Goal: Task Accomplishment & Management: Complete application form

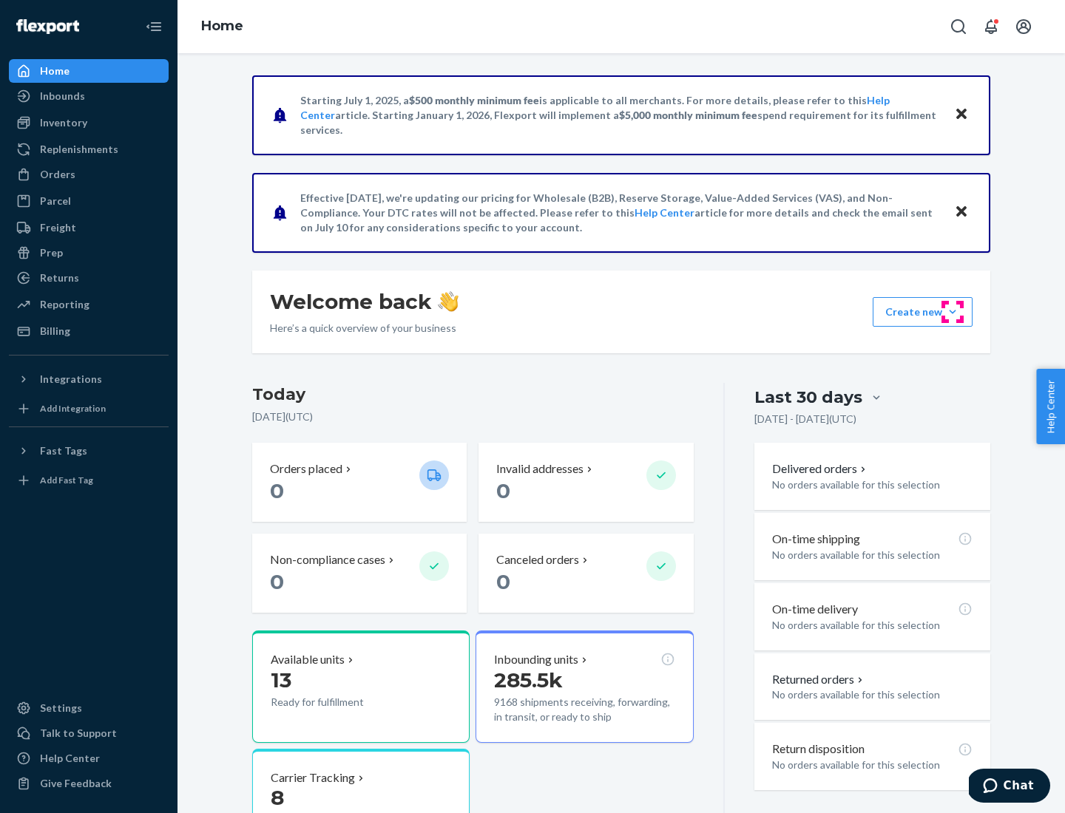
click at [952, 312] on button "Create new Create new inbound Create new order Create new product" at bounding box center [922, 312] width 100 height 30
click at [89, 96] on div "Inbounds" at bounding box center [88, 96] width 157 height 21
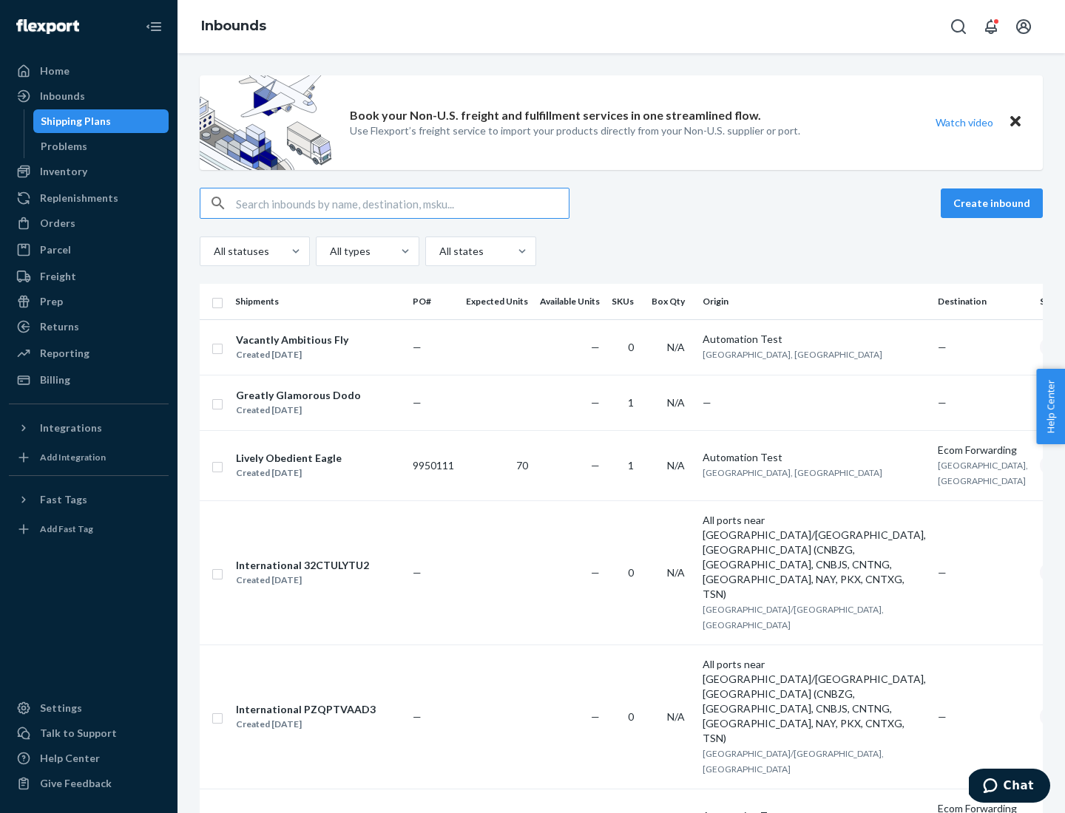
click at [994, 203] on button "Create inbound" at bounding box center [991, 204] width 102 height 30
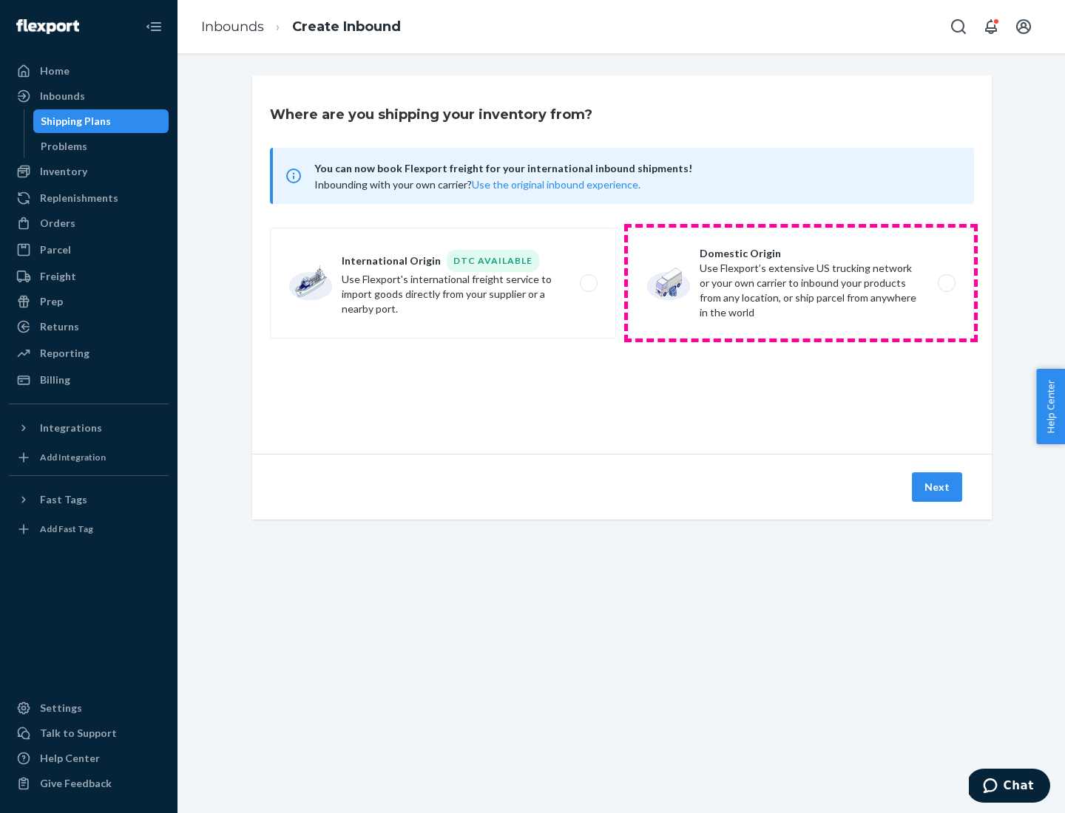
click at [801, 283] on label "Domestic Origin Use Flexport’s extensive US trucking network or your own carrie…" at bounding box center [801, 283] width 346 height 111
click at [945, 283] on input "Domestic Origin Use Flexport’s extensive US trucking network or your own carrie…" at bounding box center [950, 284] width 10 height 10
radio input "true"
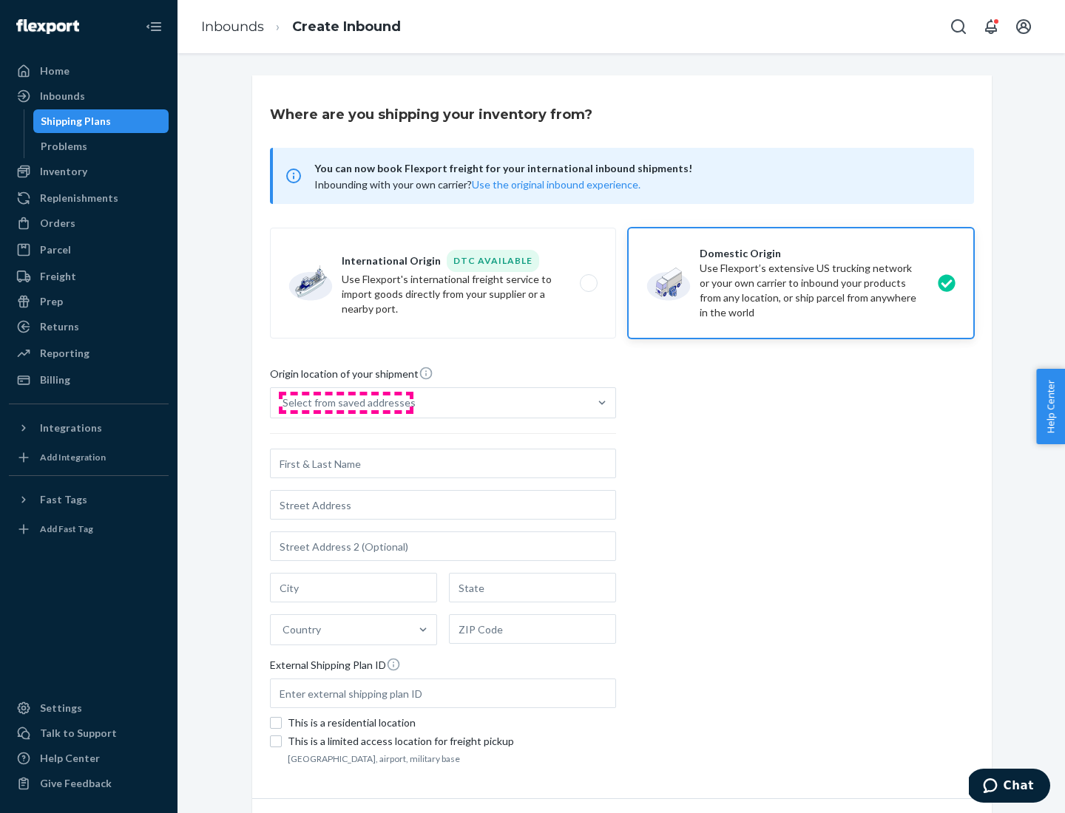
click at [345, 403] on div "Select from saved addresses" at bounding box center [348, 402] width 133 height 15
click at [284, 403] on input "Select from saved addresses" at bounding box center [282, 402] width 1 height 15
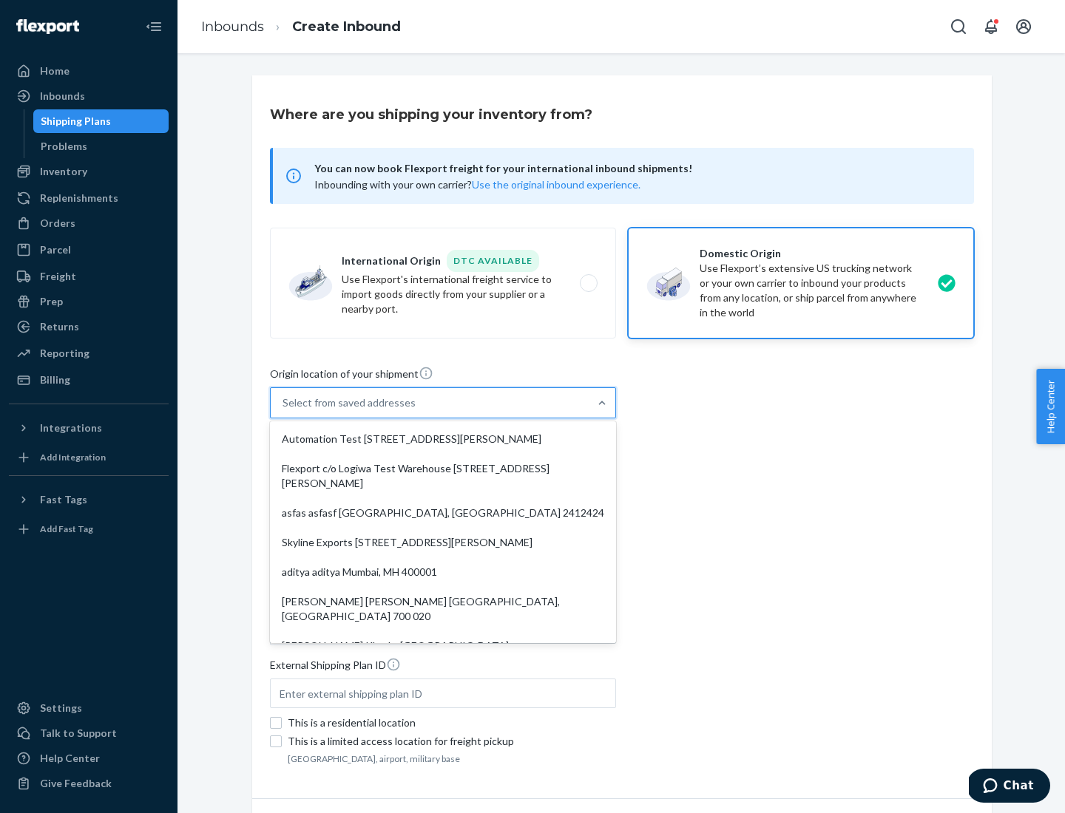
scroll to position [6, 0]
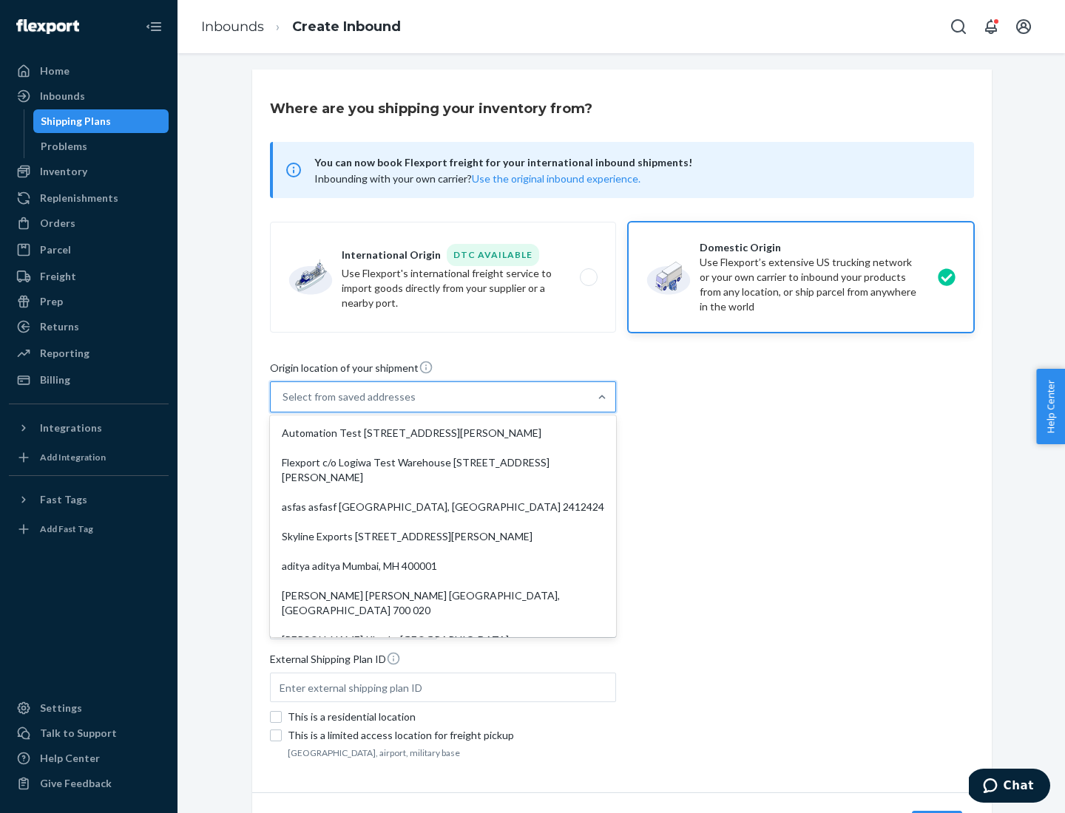
click at [443, 433] on div "Automation Test [STREET_ADDRESS][PERSON_NAME]" at bounding box center [443, 433] width 340 height 30
click at [284, 404] on input "option Automation Test [STREET_ADDRESS][PERSON_NAME]. 9 results available. Use …" at bounding box center [282, 397] width 1 height 15
type input "Automation Test"
type input "9th Floor"
type input "[GEOGRAPHIC_DATA]"
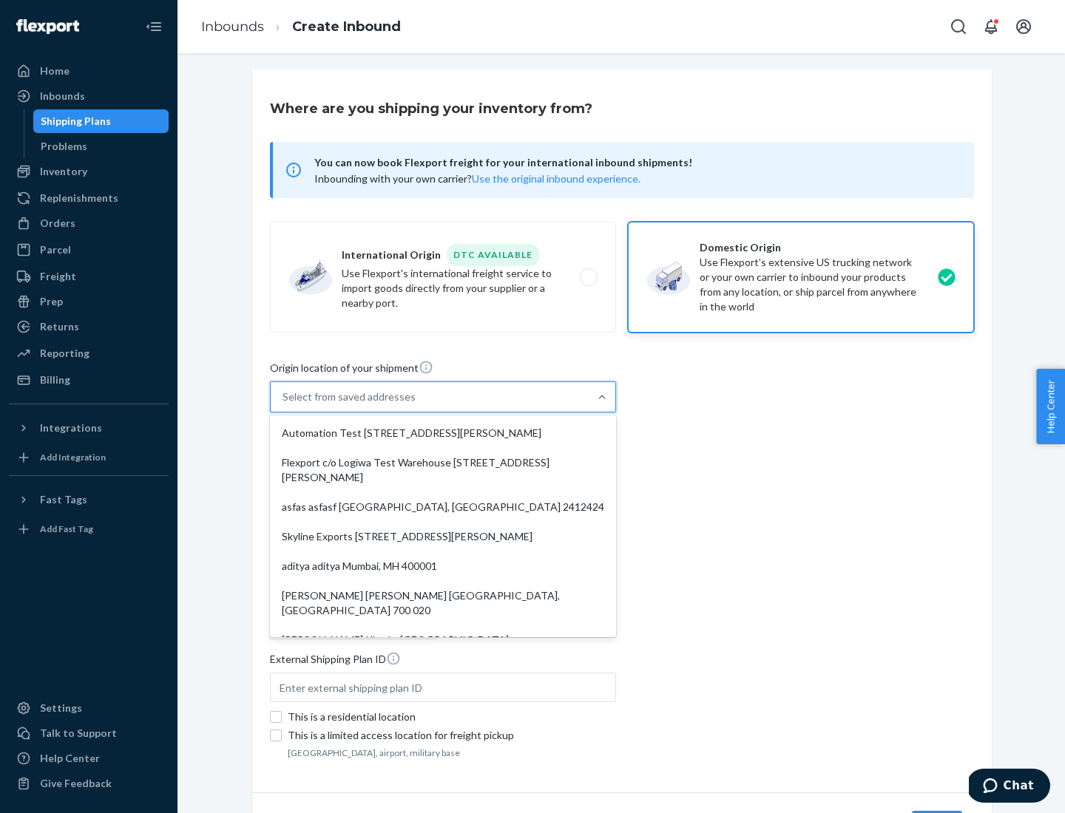
type input "CA"
type input "94104"
type input "[STREET_ADDRESS][PERSON_NAME]"
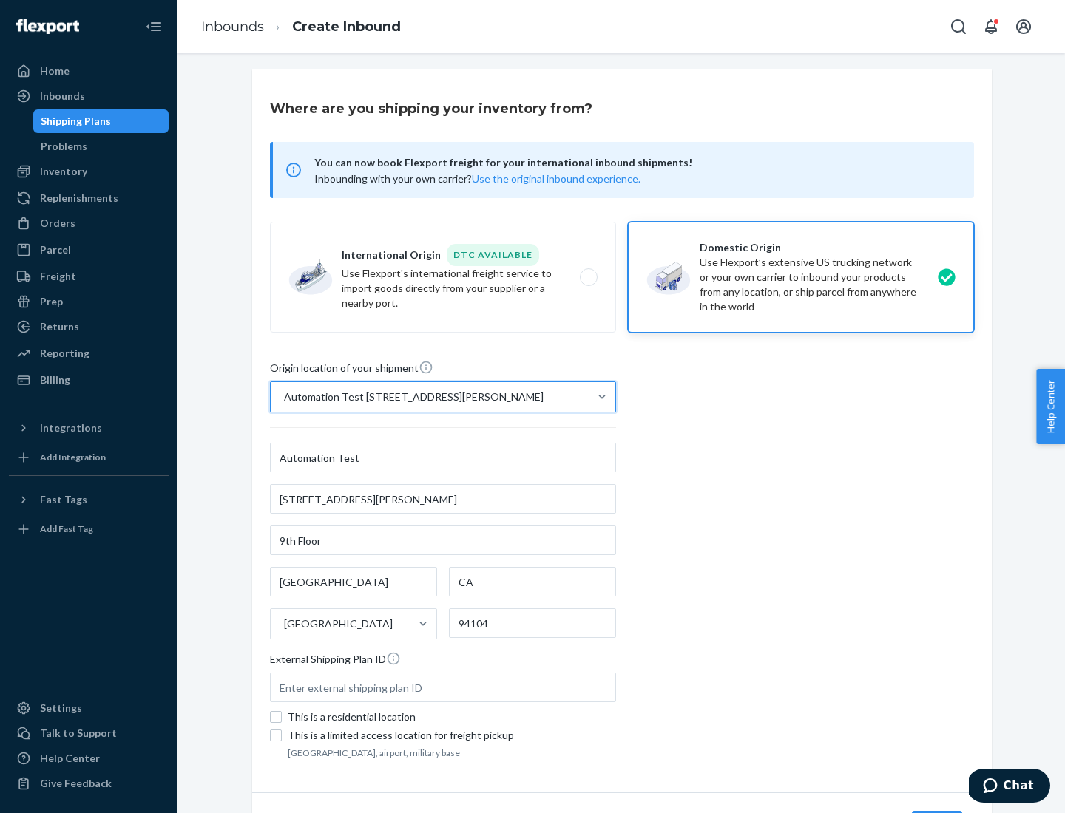
scroll to position [86, 0]
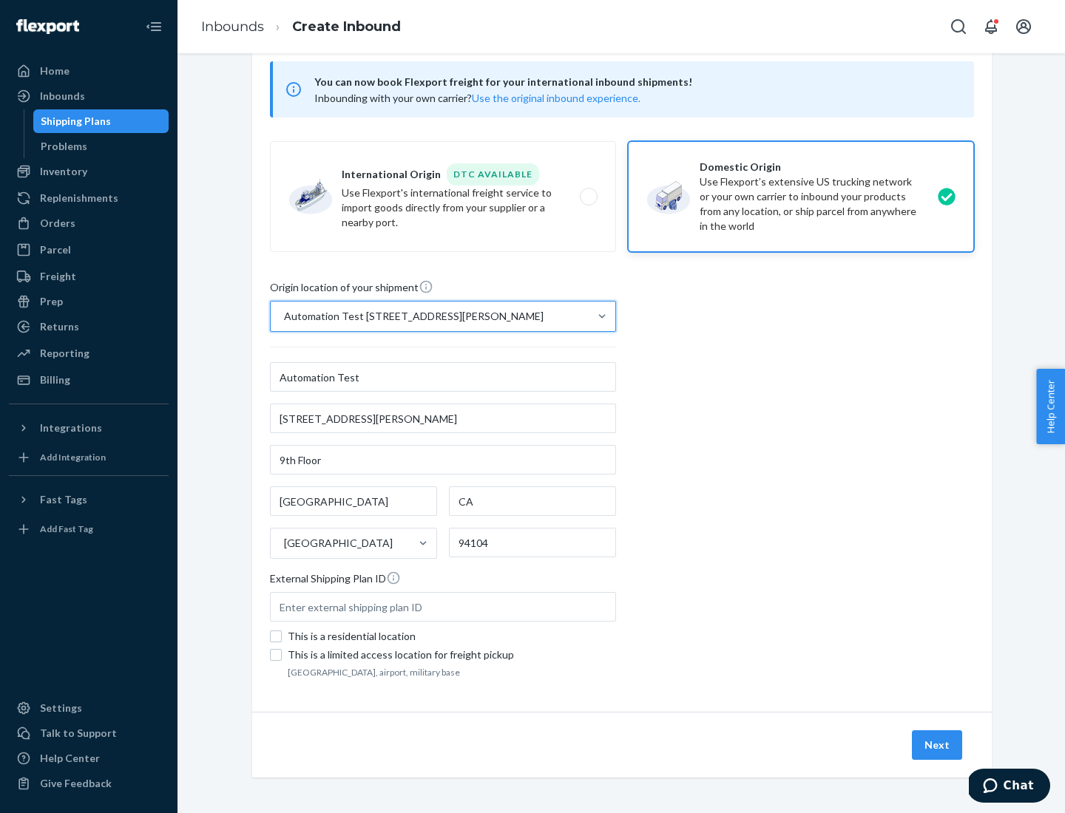
click at [937, 745] on button "Next" at bounding box center [936, 745] width 50 height 30
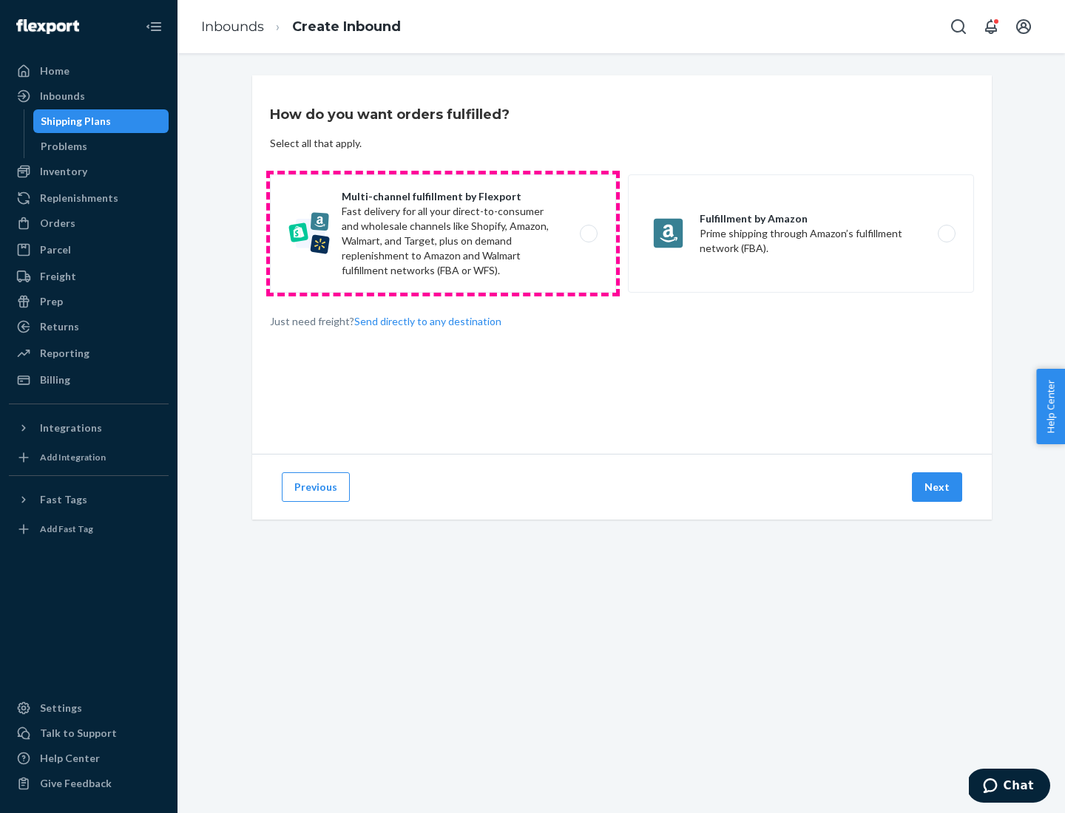
click at [443, 234] on label "Multi-channel fulfillment by Flexport Fast delivery for all your direct-to-cons…" at bounding box center [443, 233] width 346 height 118
click at [588, 234] on input "Multi-channel fulfillment by Flexport Fast delivery for all your direct-to-cons…" at bounding box center [593, 234] width 10 height 10
radio input "true"
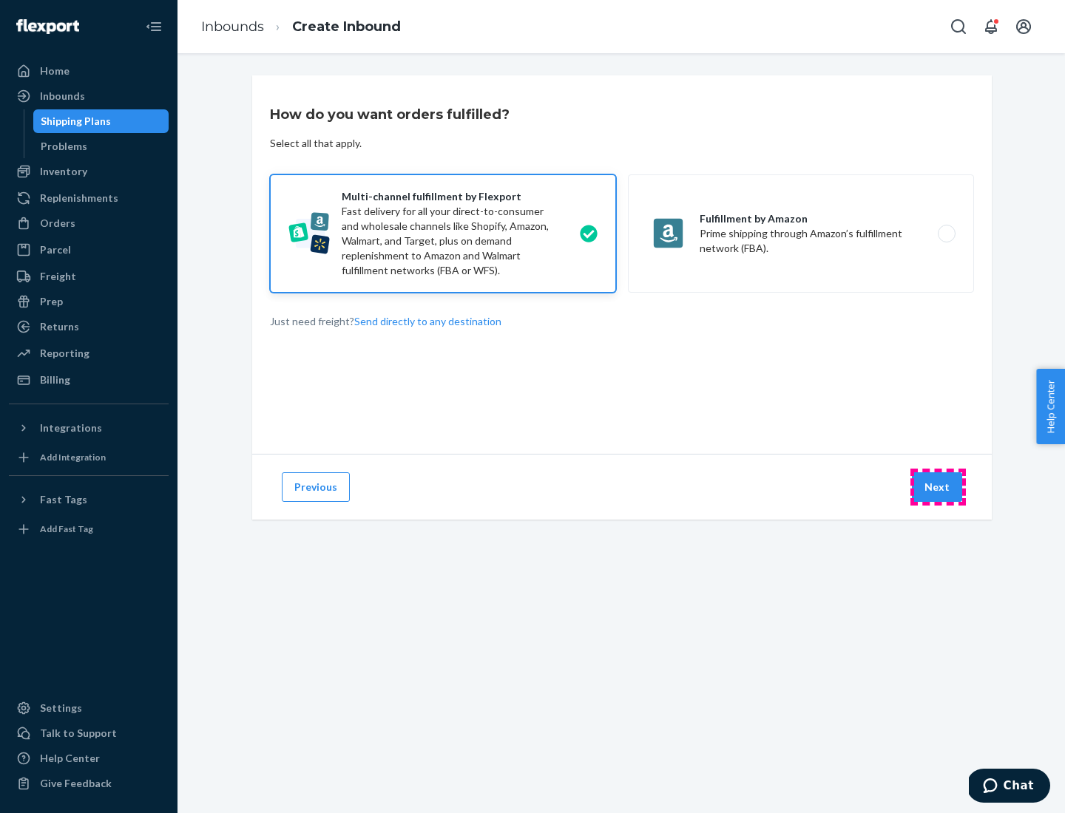
click at [937, 487] on button "Next" at bounding box center [936, 487] width 50 height 30
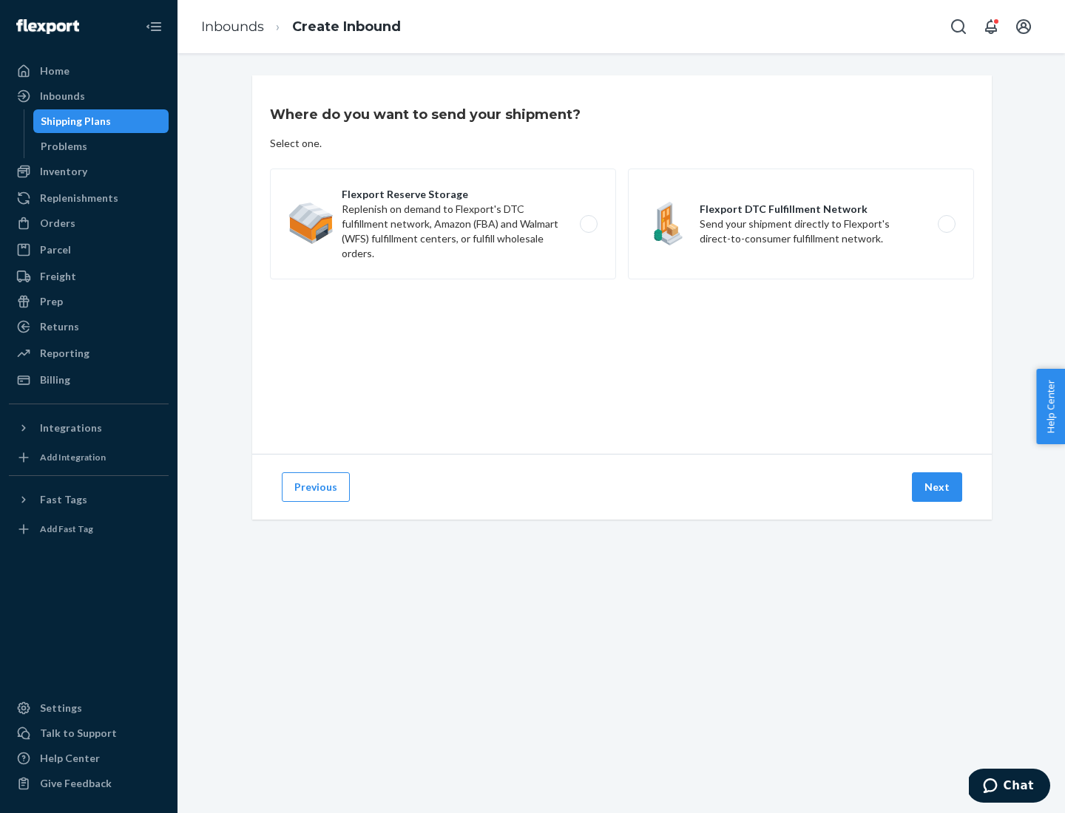
click at [801, 224] on label "Flexport DTC Fulfillment Network Send your shipment directly to Flexport's dire…" at bounding box center [801, 224] width 346 height 111
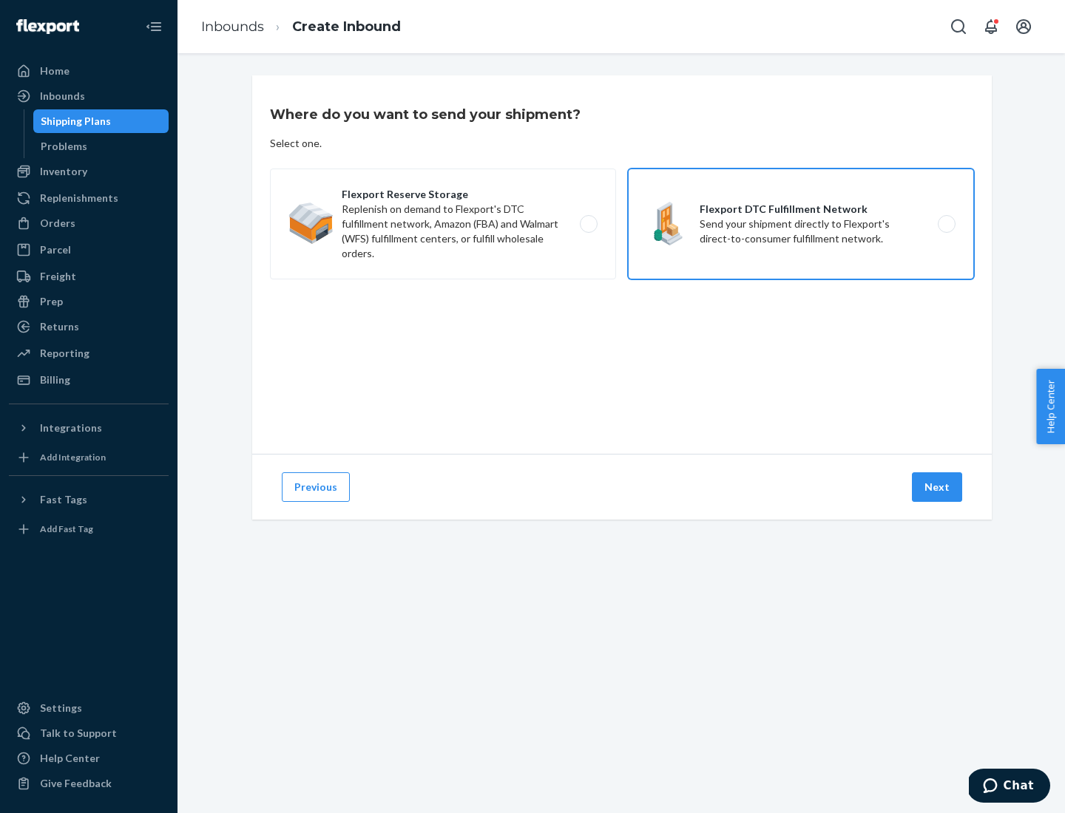
click at [945, 224] on input "Flexport DTC Fulfillment Network Send your shipment directly to Flexport's dire…" at bounding box center [950, 225] width 10 height 10
radio input "true"
click at [937, 487] on button "Next" at bounding box center [936, 487] width 50 height 30
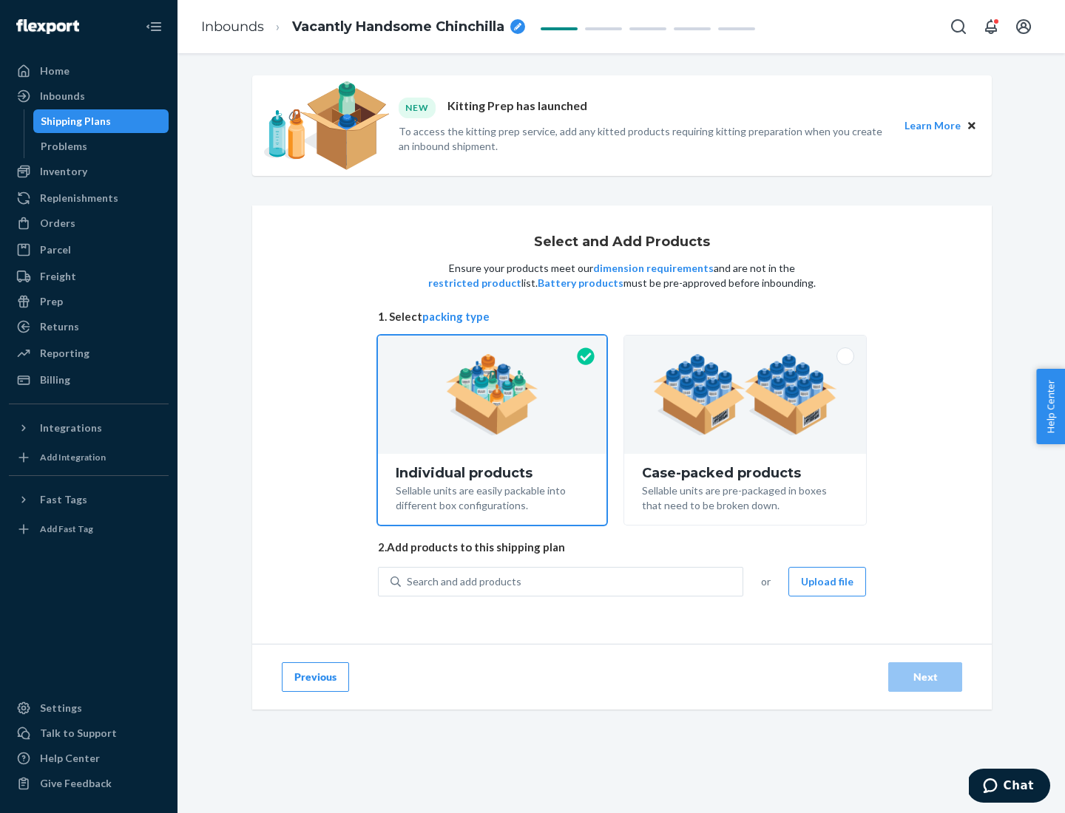
click at [745, 395] on img at bounding box center [745, 394] width 184 height 81
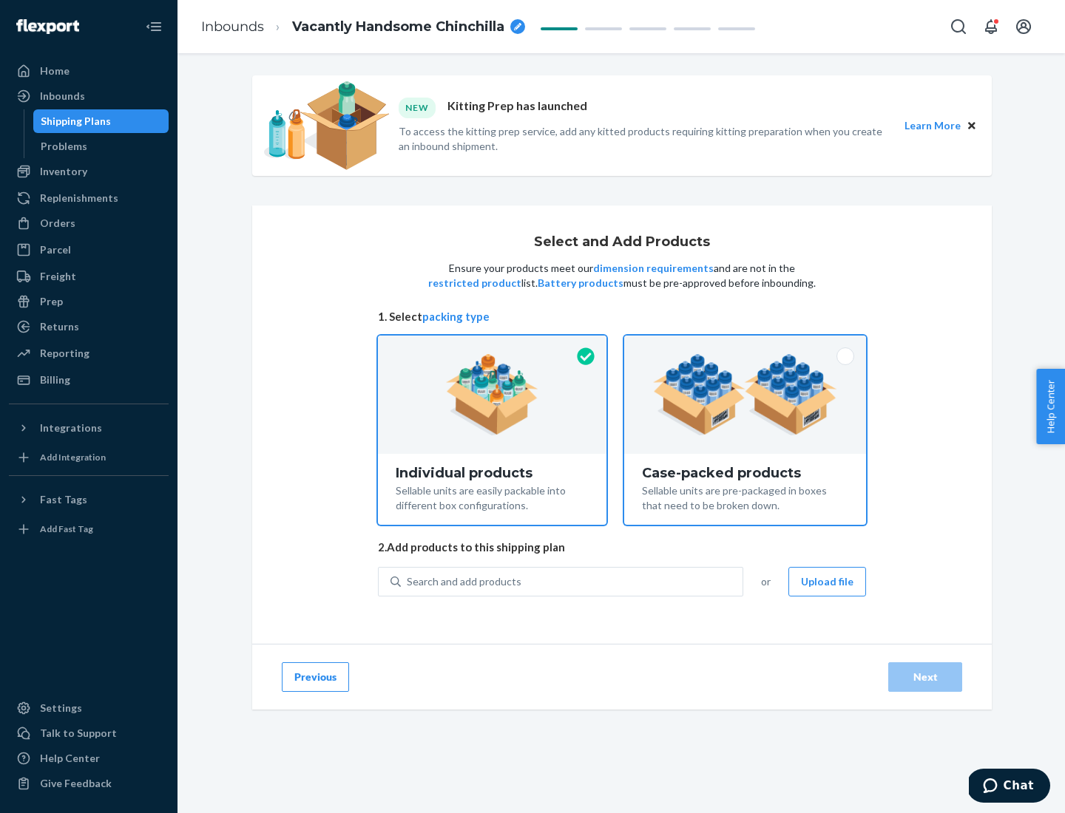
click at [745, 345] on input "Case-packed products Sellable units are pre-packaged in boxes that need to be b…" at bounding box center [745, 341] width 10 height 10
radio input "true"
radio input "false"
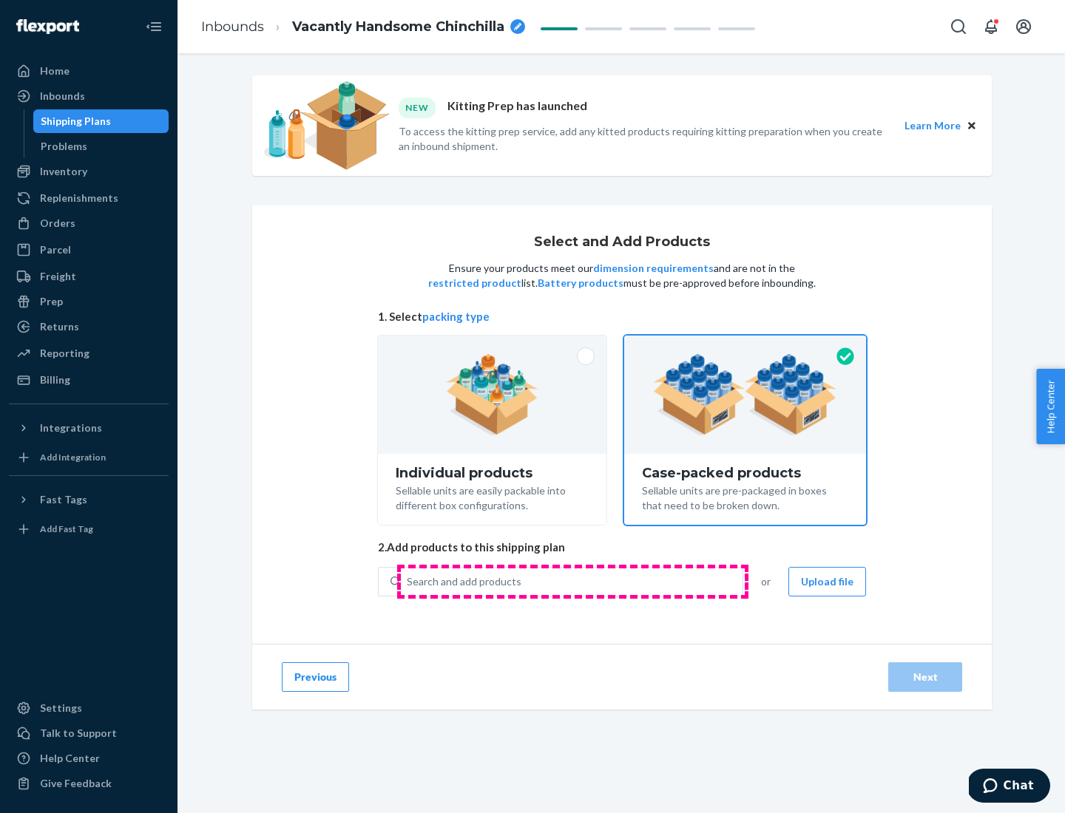
click at [572, 581] on div "Search and add products" at bounding box center [572, 581] width 342 height 27
click at [408, 581] on input "Search and add products" at bounding box center [407, 581] width 1 height 15
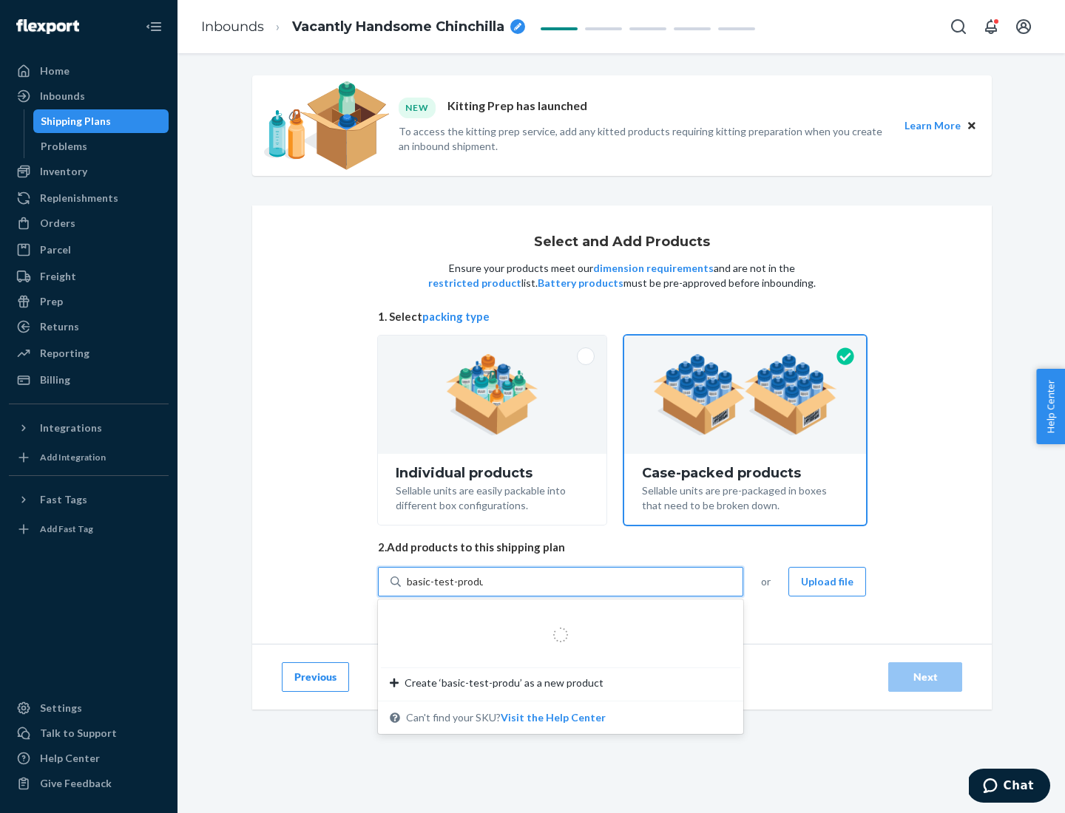
type input "basic-test-product-1"
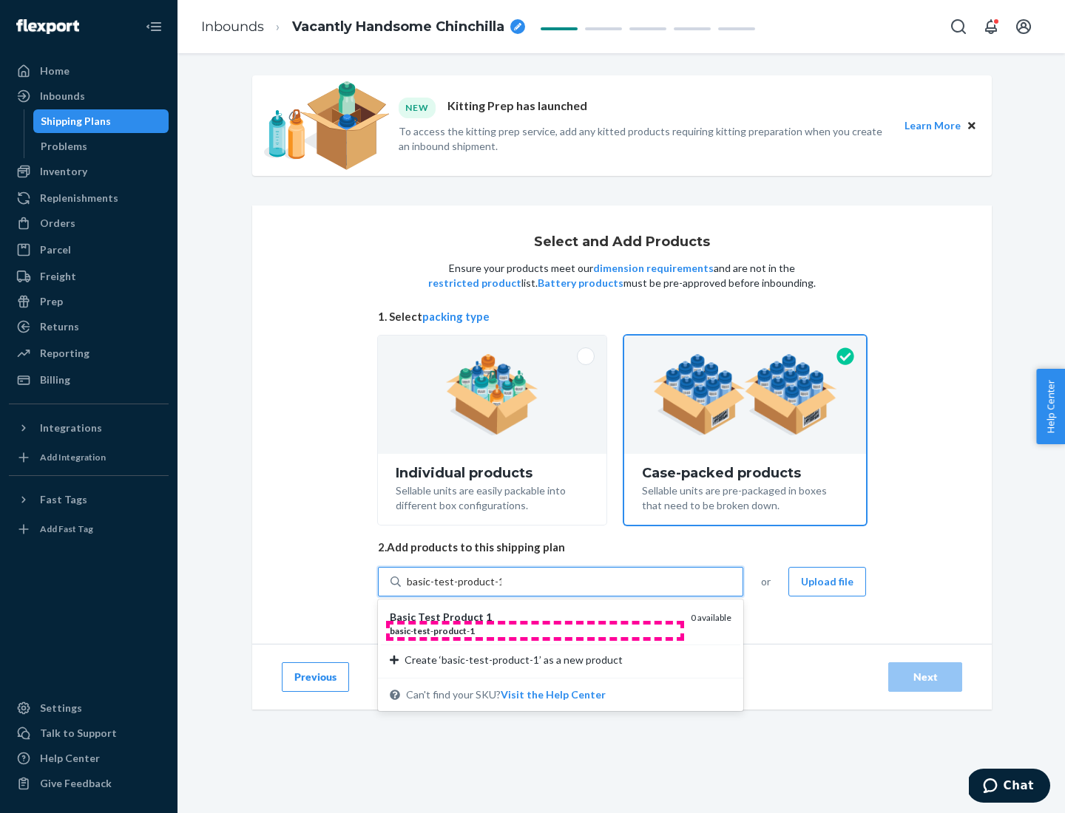
click at [534, 631] on div "basic - test - product - 1" at bounding box center [534, 631] width 289 height 13
click at [501, 589] on input "basic-test-product-1" at bounding box center [454, 581] width 95 height 15
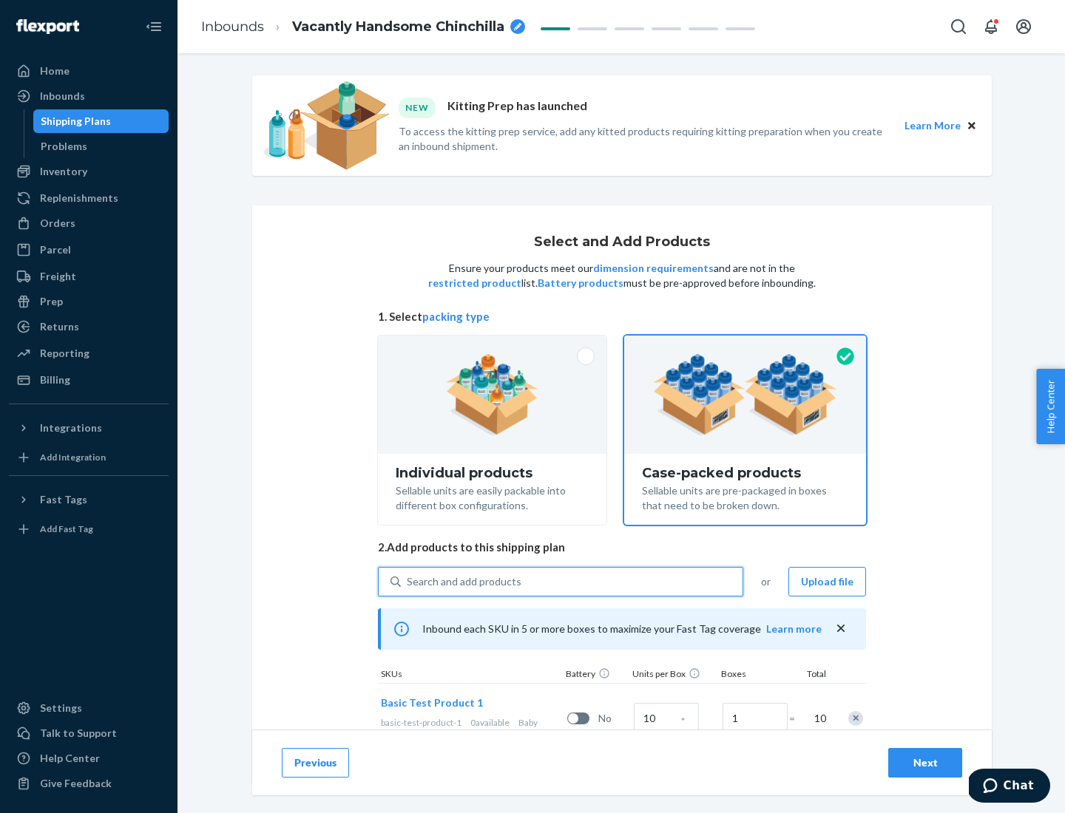
scroll to position [53, 0]
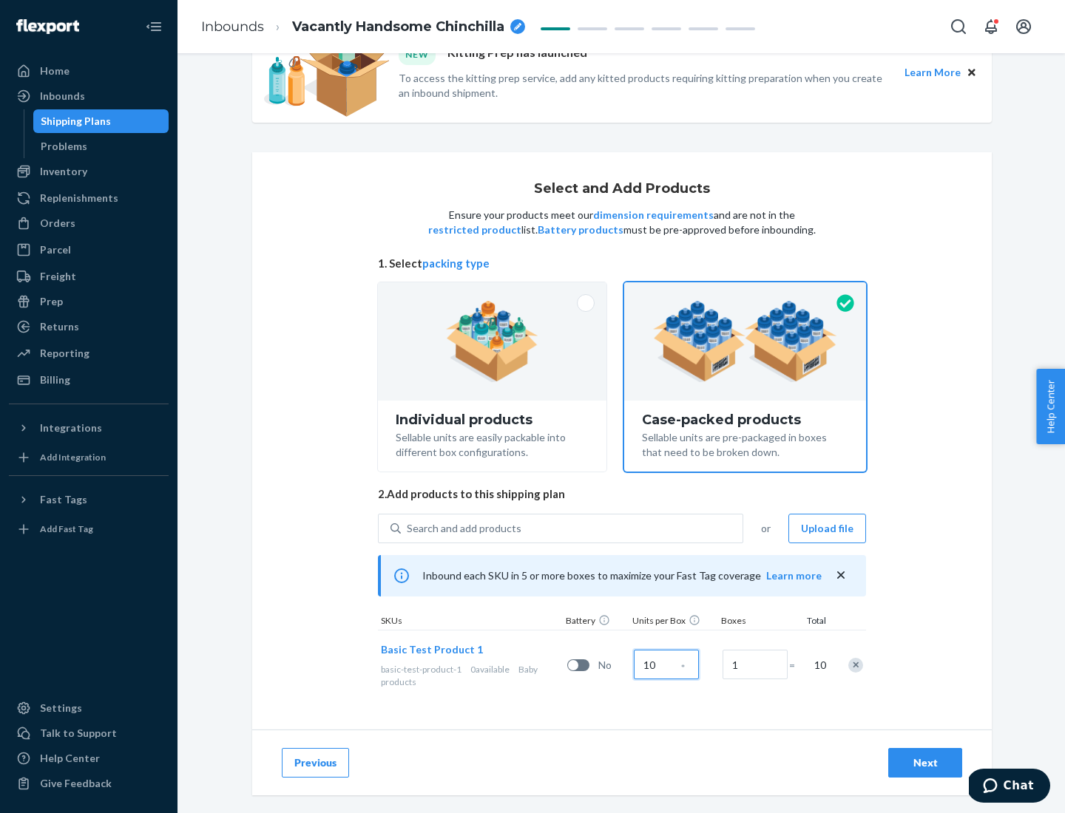
type input "10"
type input "7"
click at [925, 763] on div "Next" at bounding box center [924, 763] width 49 height 15
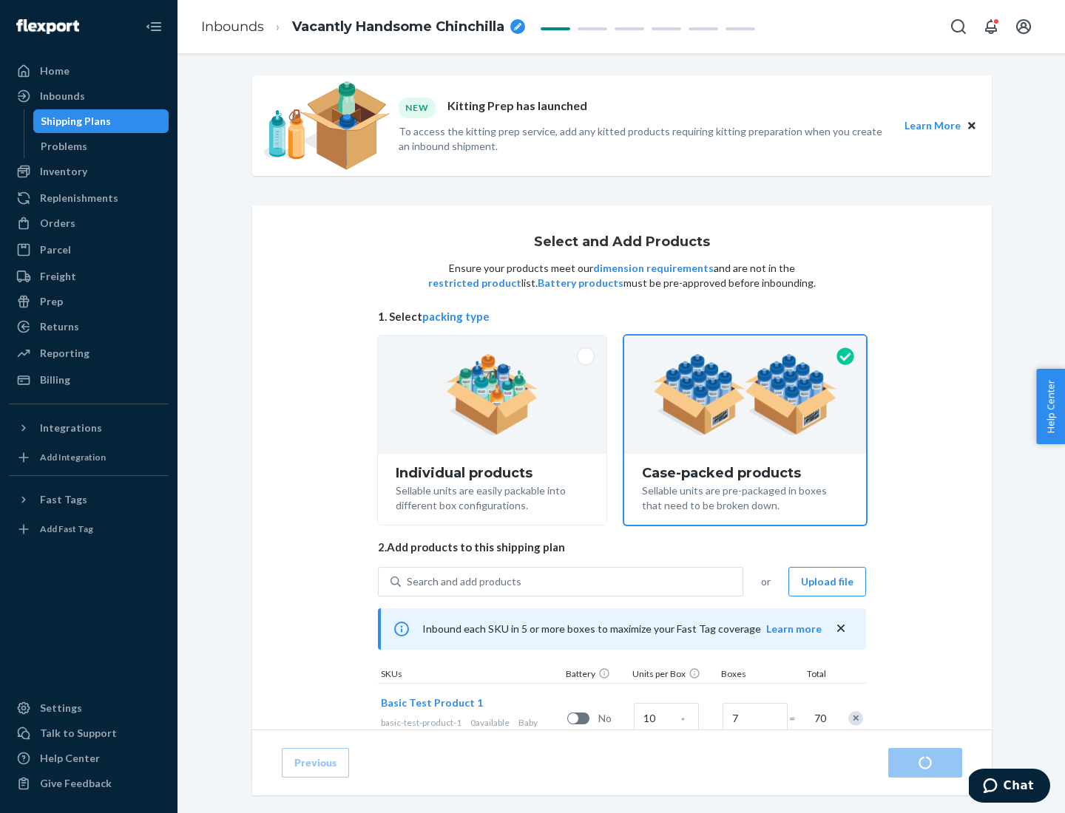
radio input "true"
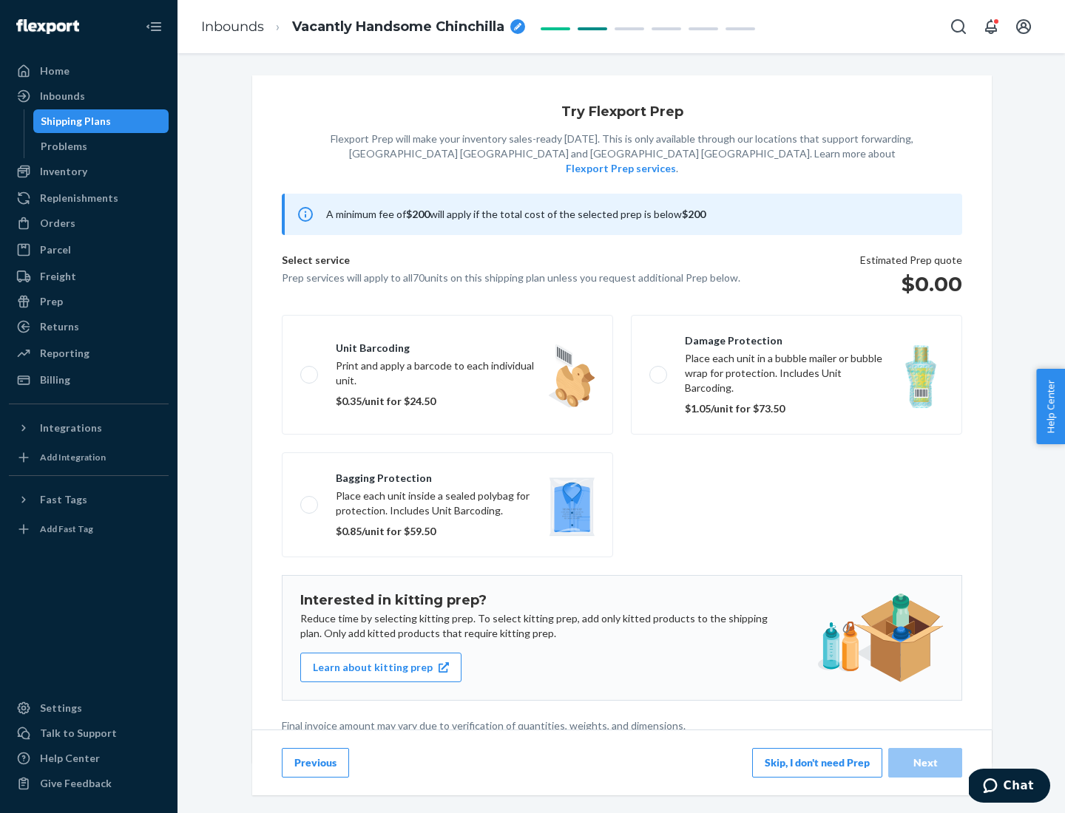
scroll to position [4, 0]
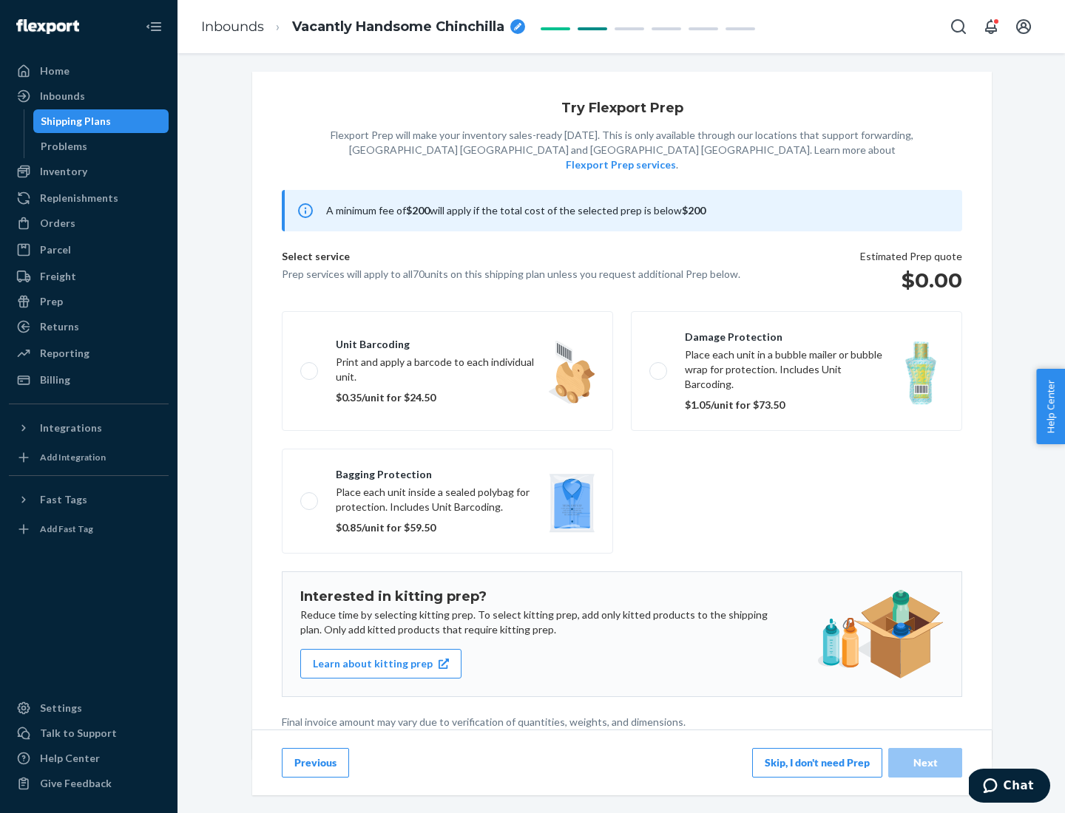
click at [447, 471] on label "Bagging protection Place each unit inside a sealed polybag for protection. Incl…" at bounding box center [447, 501] width 331 height 105
click at [310, 496] on input "Bagging protection Place each unit inside a sealed polybag for protection. Incl…" at bounding box center [305, 501] width 10 height 10
checkbox input "true"
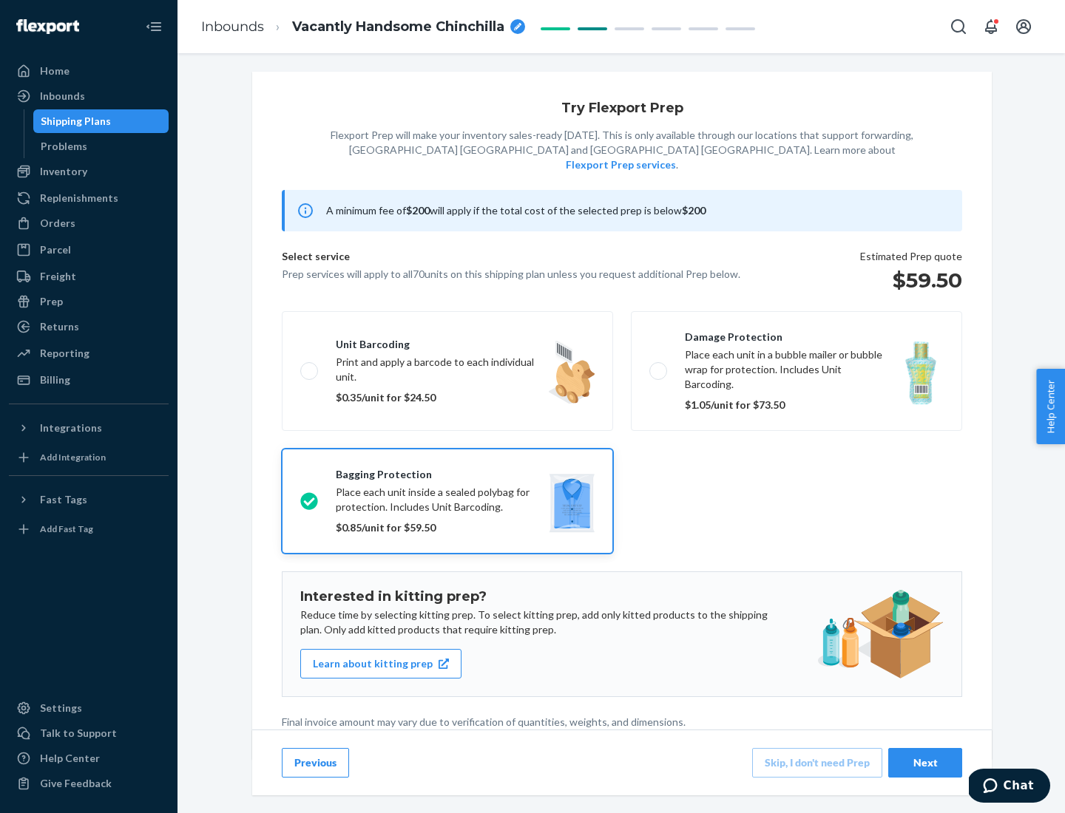
click at [925, 762] on div "Next" at bounding box center [924, 763] width 49 height 15
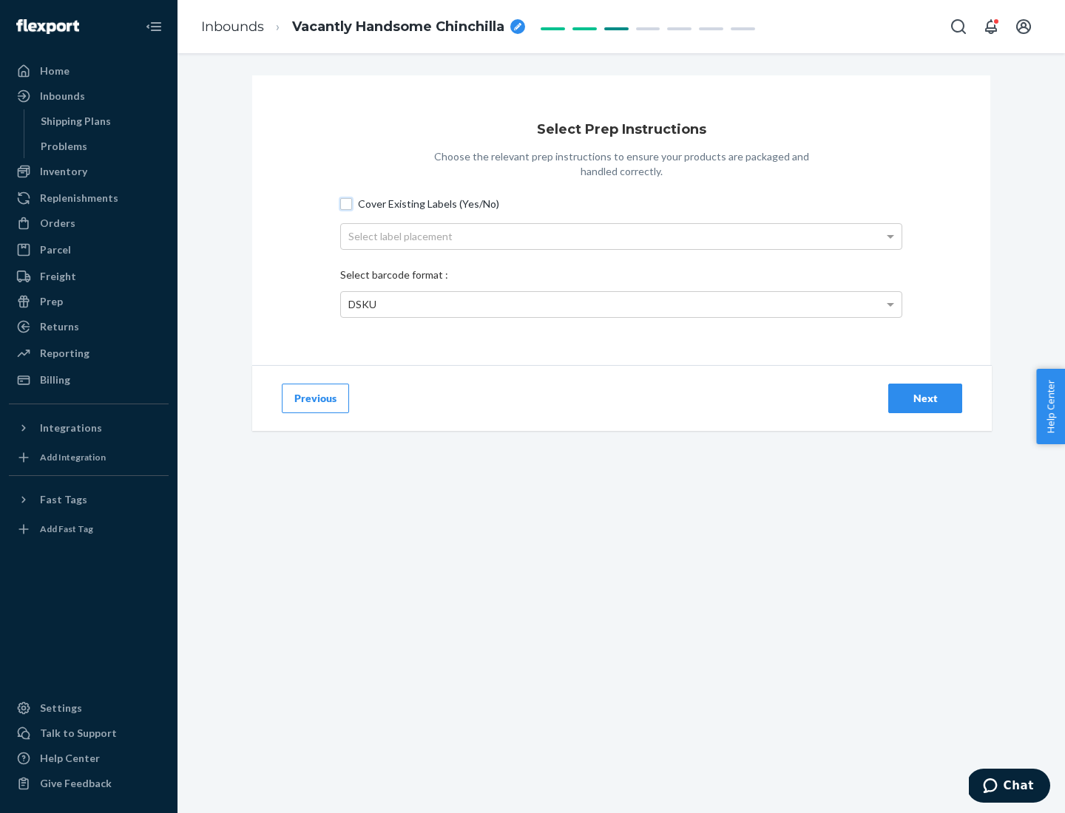
click at [346, 203] on input "Cover Existing Labels (Yes/No)" at bounding box center [346, 204] width 12 height 12
checkbox input "true"
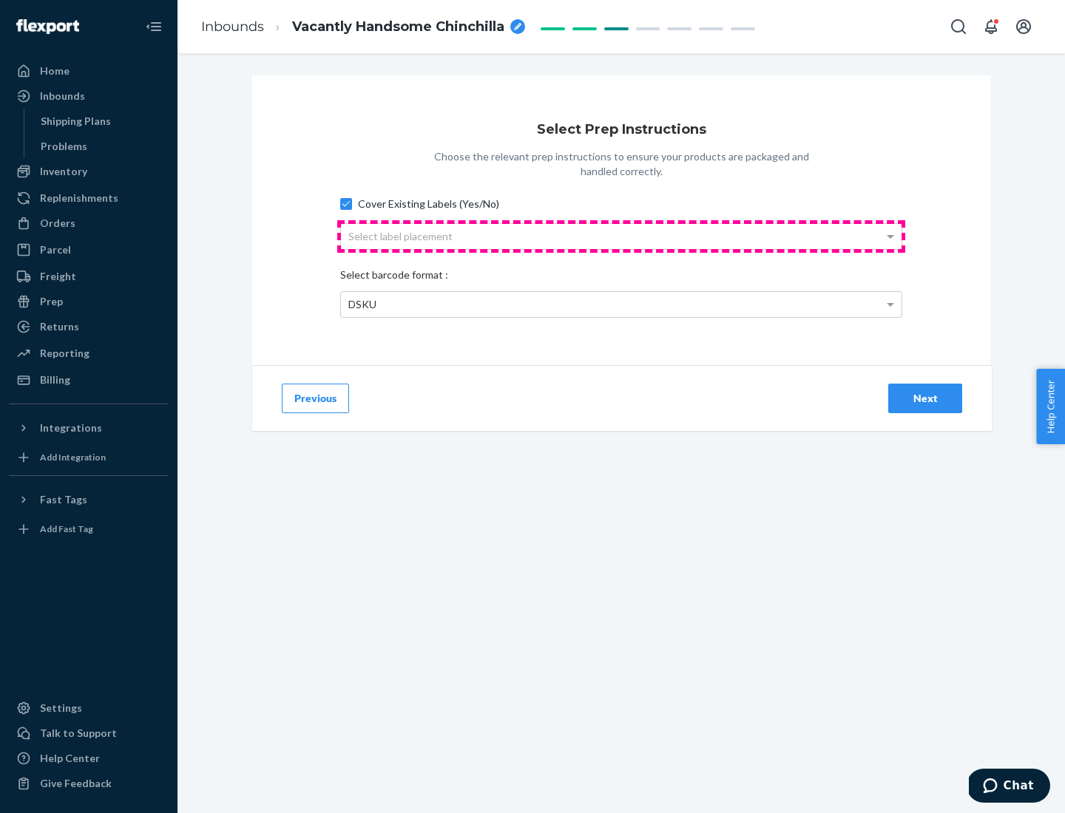
click at [621, 236] on div "Select label placement" at bounding box center [621, 236] width 560 height 25
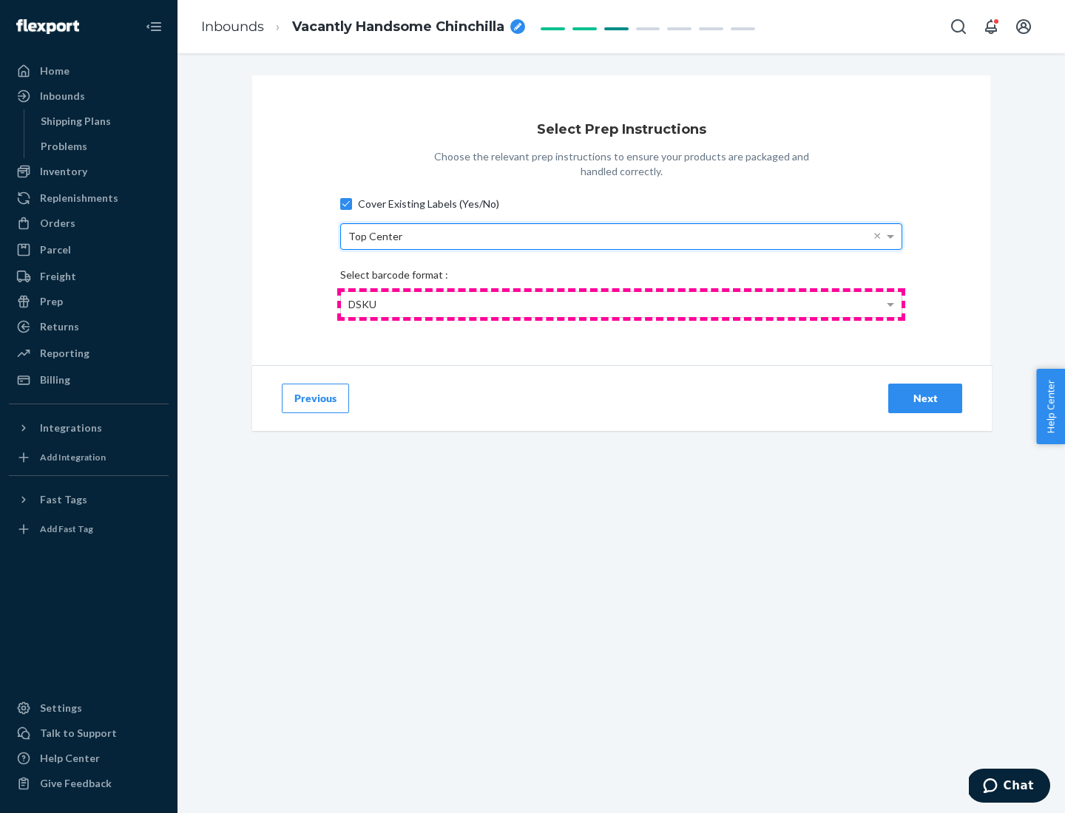
click at [621, 304] on div "DSKU" at bounding box center [621, 304] width 560 height 25
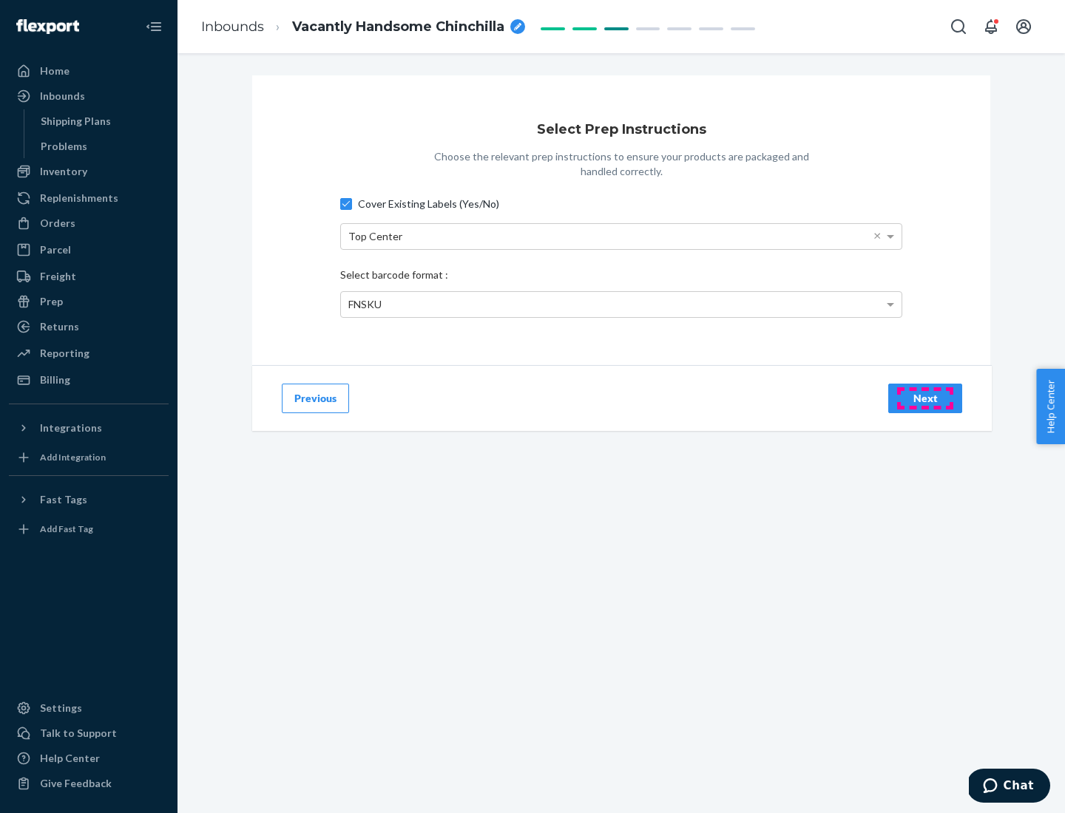
click at [925, 398] on div "Next" at bounding box center [924, 398] width 49 height 15
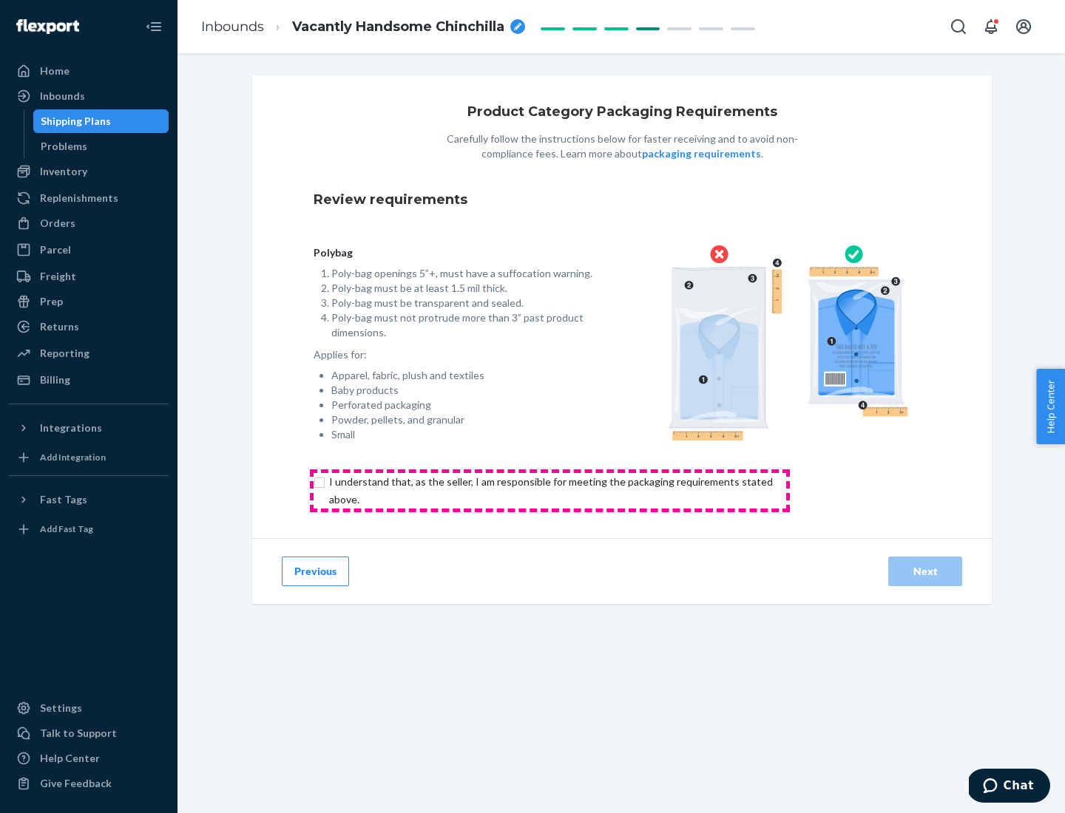
click at [549, 490] on input "checkbox" at bounding box center [559, 490] width 492 height 35
checkbox input "true"
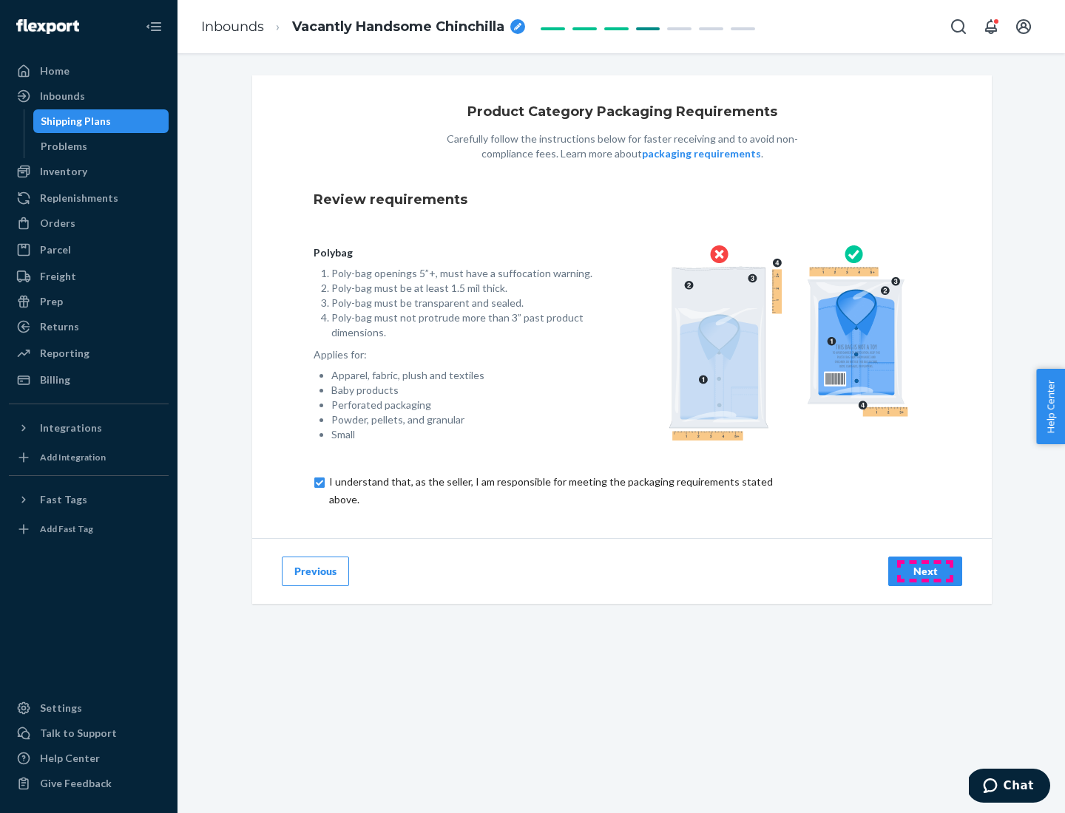
click at [925, 571] on div "Next" at bounding box center [924, 571] width 49 height 15
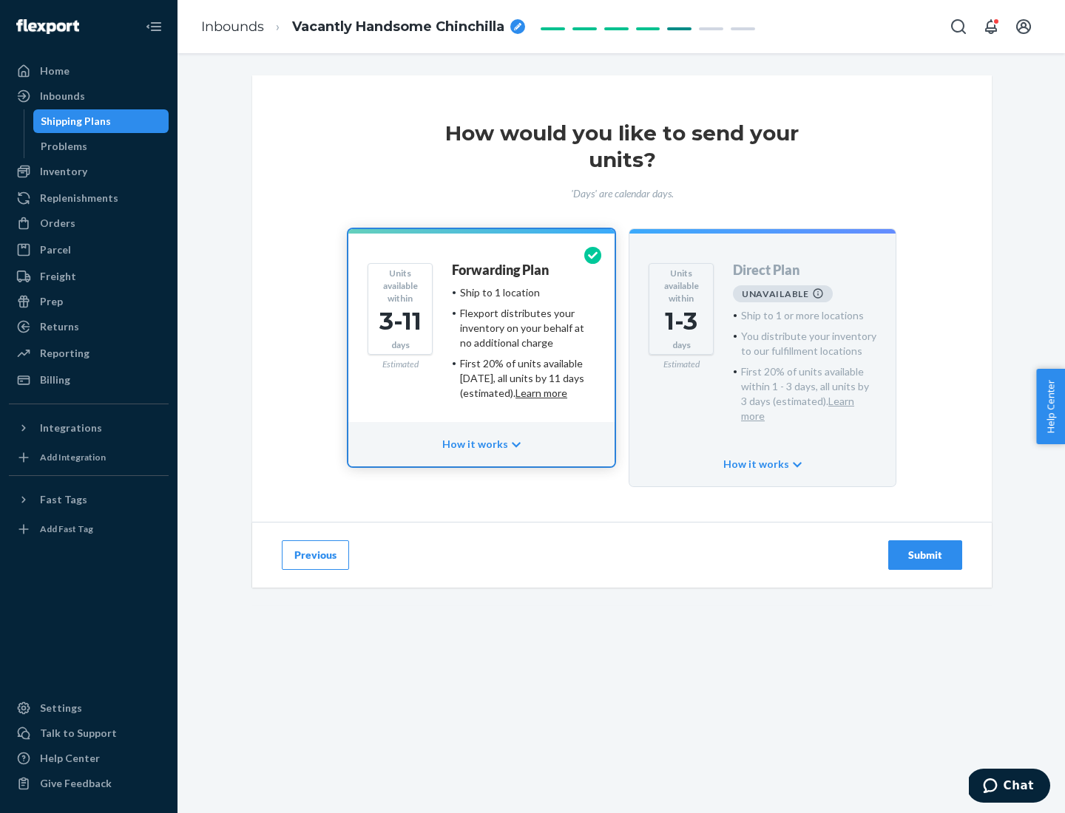
click at [501, 270] on h4 "Forwarding Plan" at bounding box center [500, 270] width 97 height 15
click at [925, 548] on div "Submit" at bounding box center [924, 555] width 49 height 15
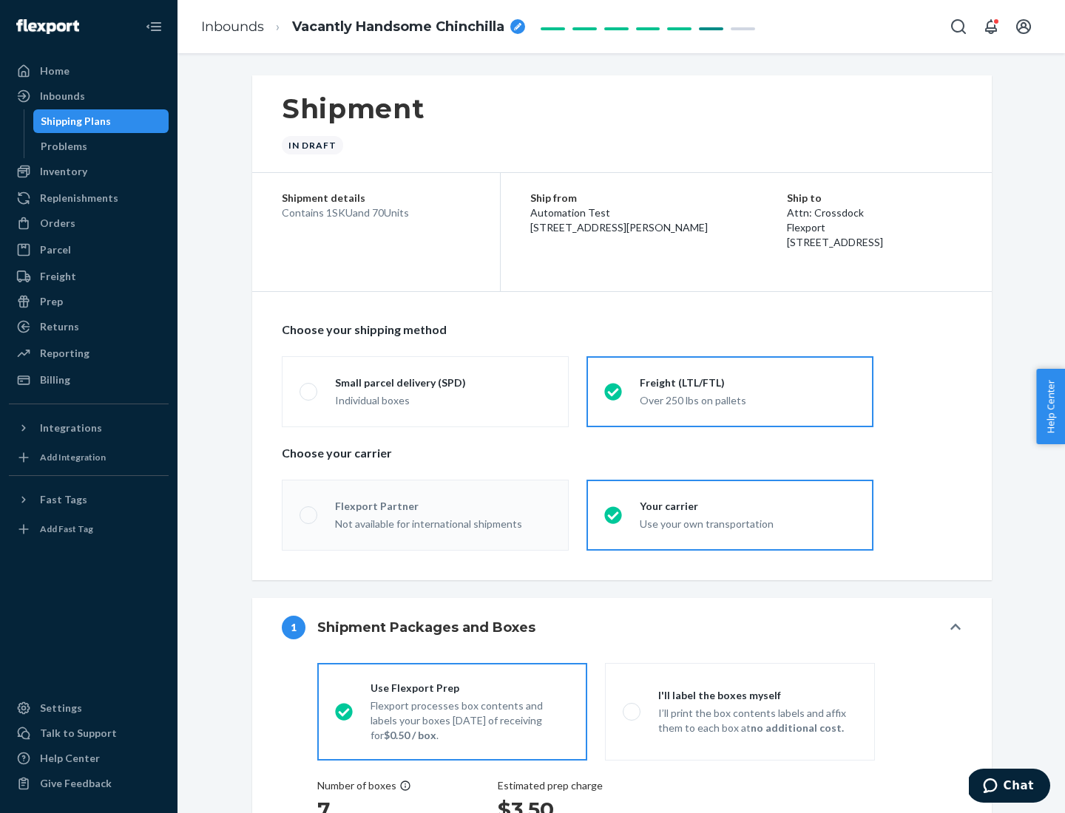
radio input "true"
radio input "false"
radio input "true"
radio input "false"
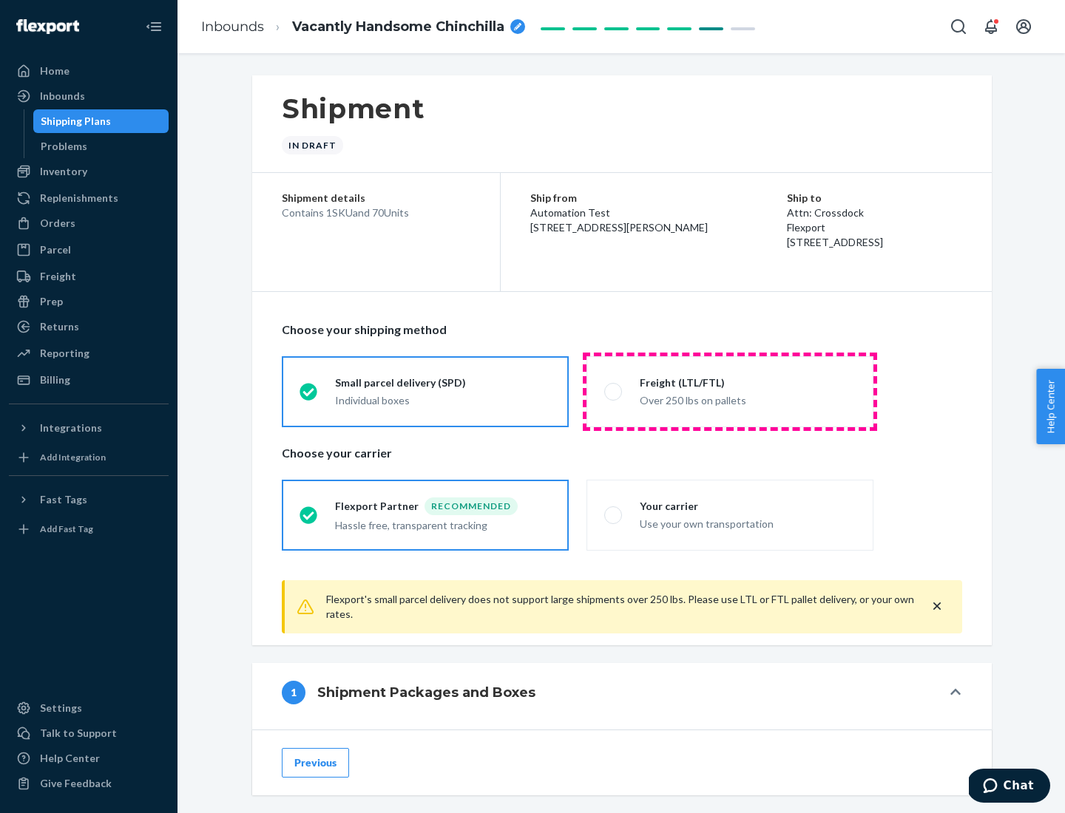
click at [730, 391] on div "Over 250 lbs on pallets" at bounding box center [747, 399] width 216 height 18
click at [614, 391] on input "Freight (LTL/FTL) Over 250 lbs on pallets" at bounding box center [609, 392] width 10 height 10
radio input "true"
radio input "false"
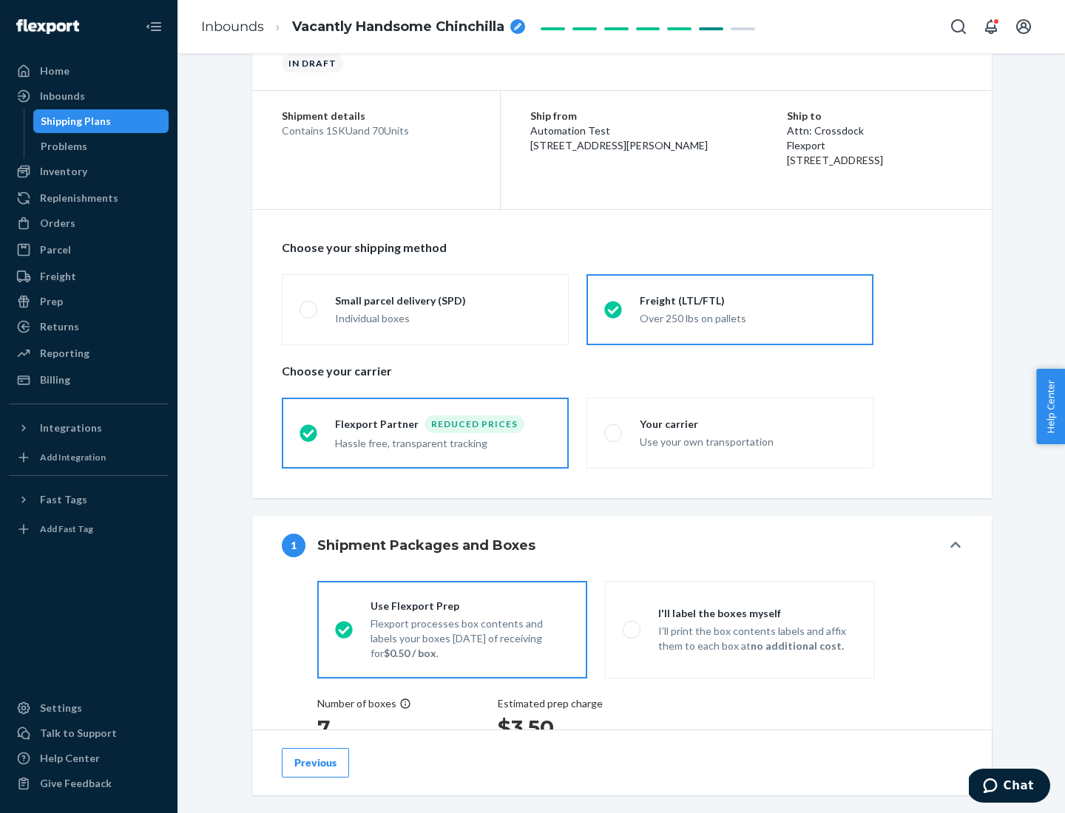
click at [730, 432] on div "Use your own transportation" at bounding box center [747, 441] width 216 height 18
click at [614, 432] on input "Your carrier Use your own transportation" at bounding box center [609, 433] width 10 height 10
radio input "true"
radio input "false"
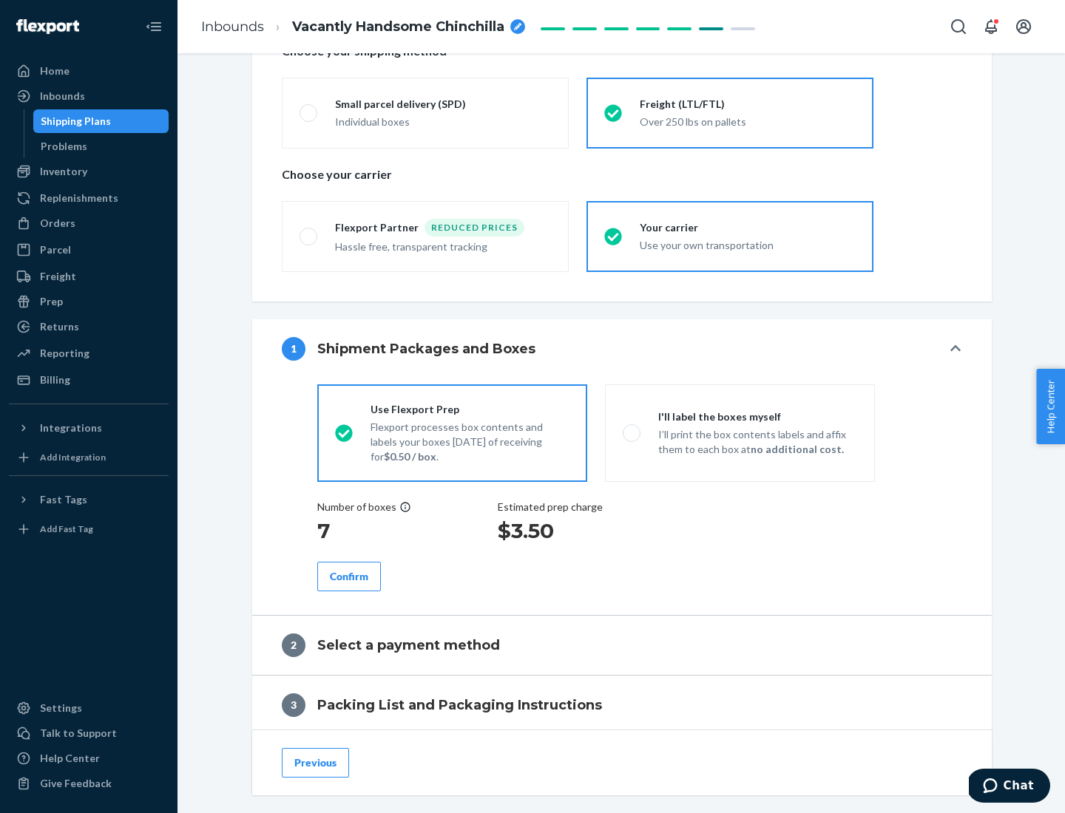
click at [739, 432] on p "I’ll print the box contents labels and affix them to each box at no additional …" at bounding box center [757, 442] width 199 height 30
click at [632, 432] on input "I'll label the boxes myself I’ll print the box contents labels and affix them t…" at bounding box center [627, 433] width 10 height 10
radio input "true"
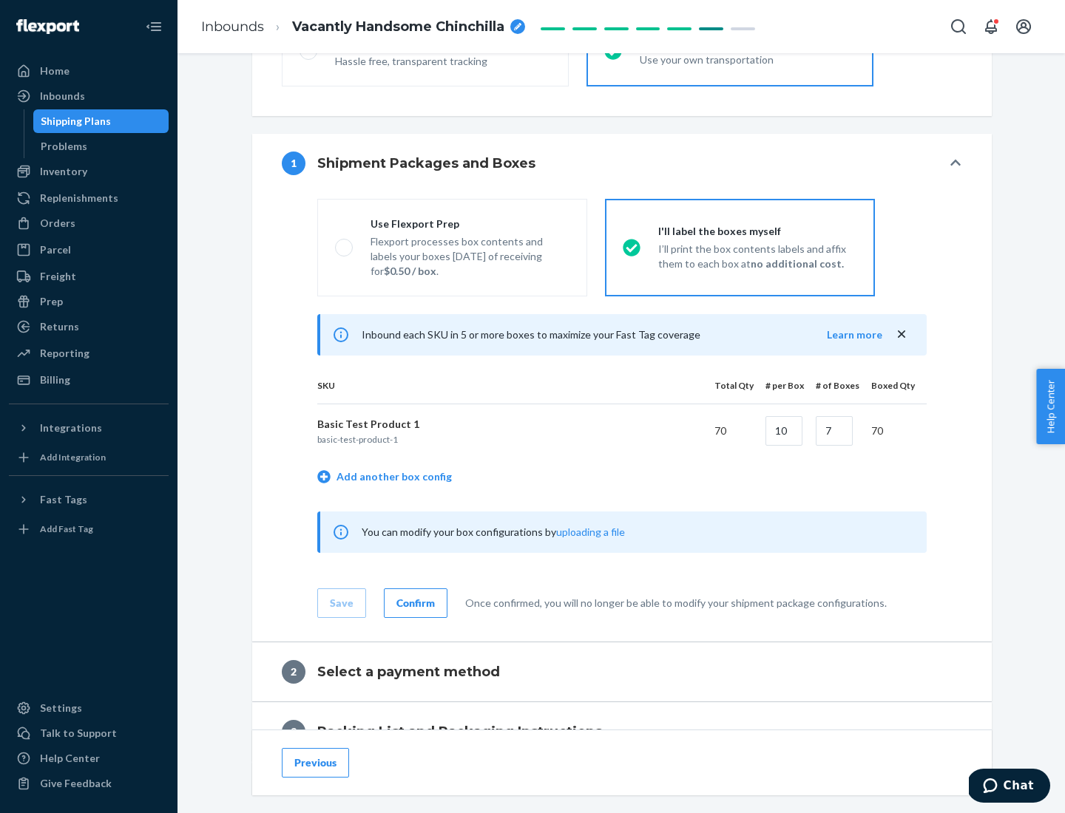
scroll to position [255, 0]
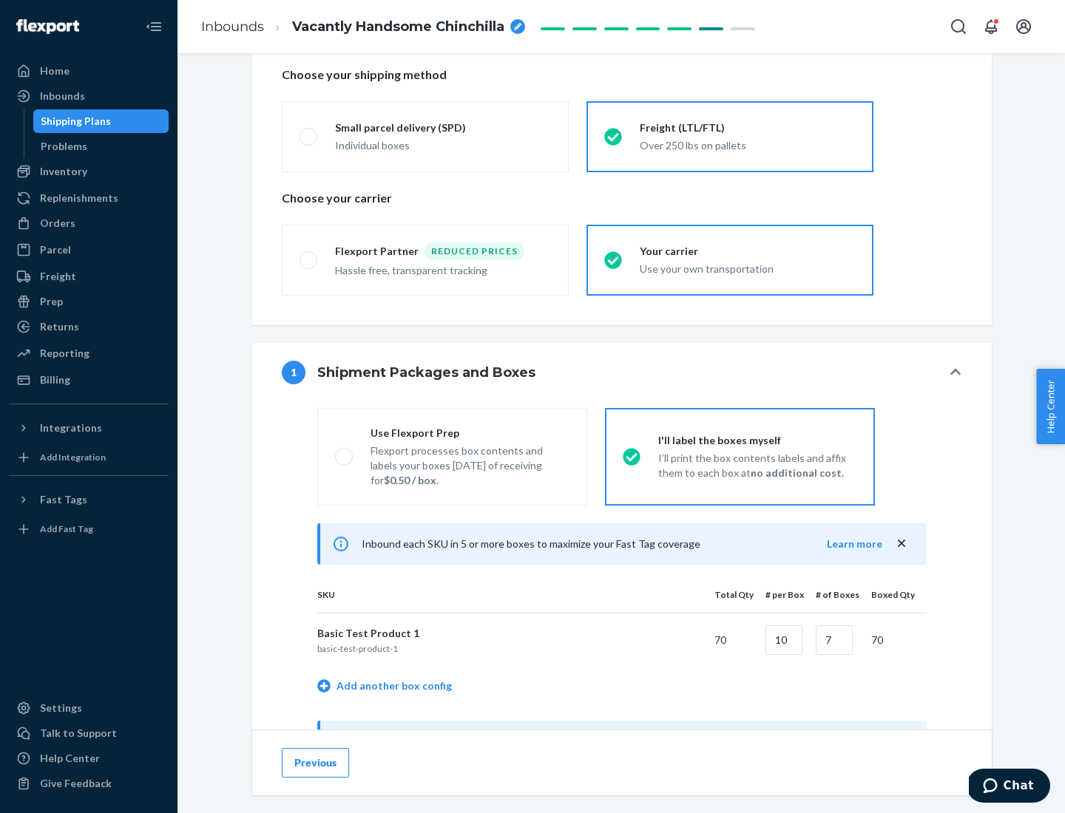
click at [469, 432] on div "Use Flexport Prep" at bounding box center [469, 433] width 199 height 15
click at [344, 452] on input "Use Flexport Prep Flexport processes box contents and labels your boxes [DATE] …" at bounding box center [340, 457] width 10 height 10
radio input "true"
radio input "false"
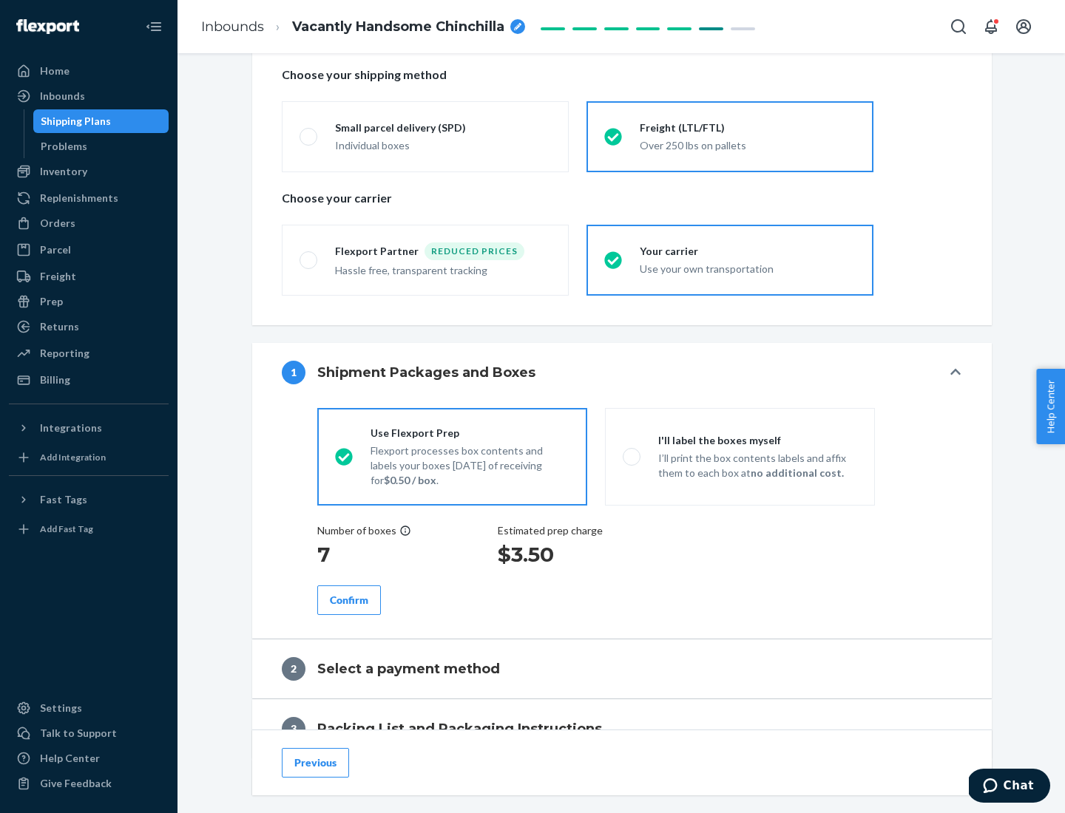
scroll to position [422, 0]
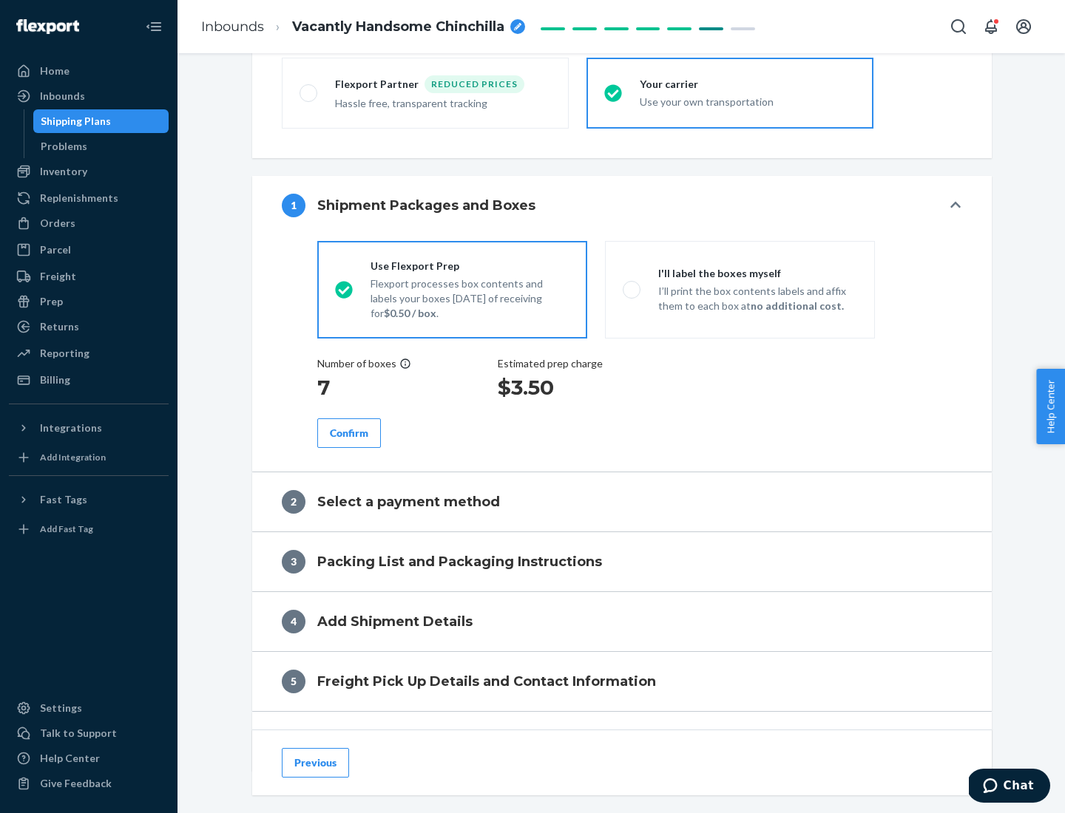
click at [349, 432] on div "Confirm" at bounding box center [349, 433] width 38 height 15
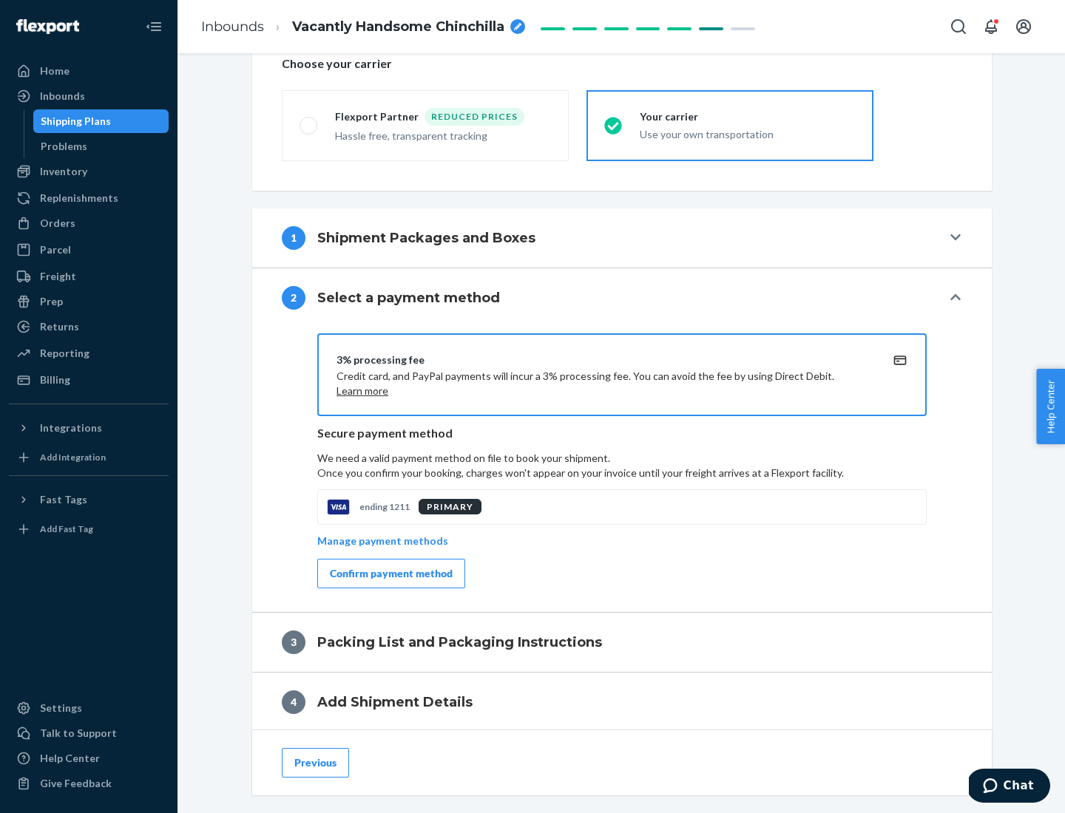
scroll to position [530, 0]
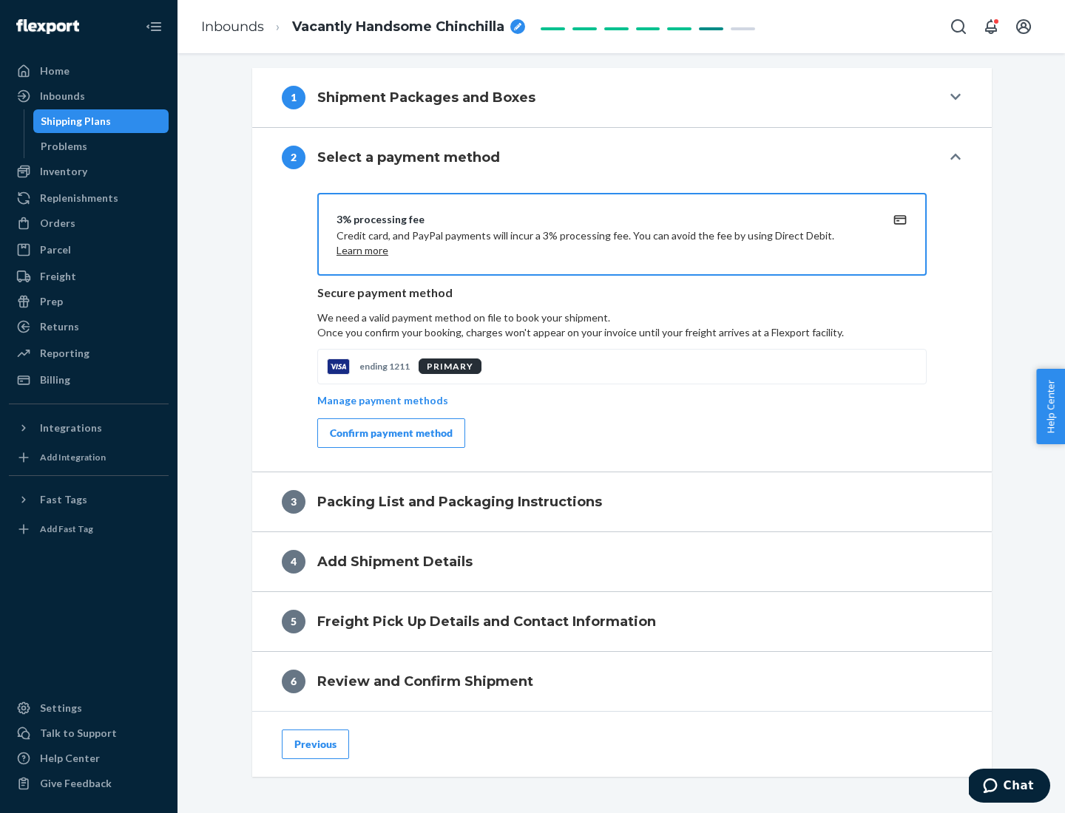
click at [390, 433] on div "Confirm payment method" at bounding box center [391, 433] width 123 height 15
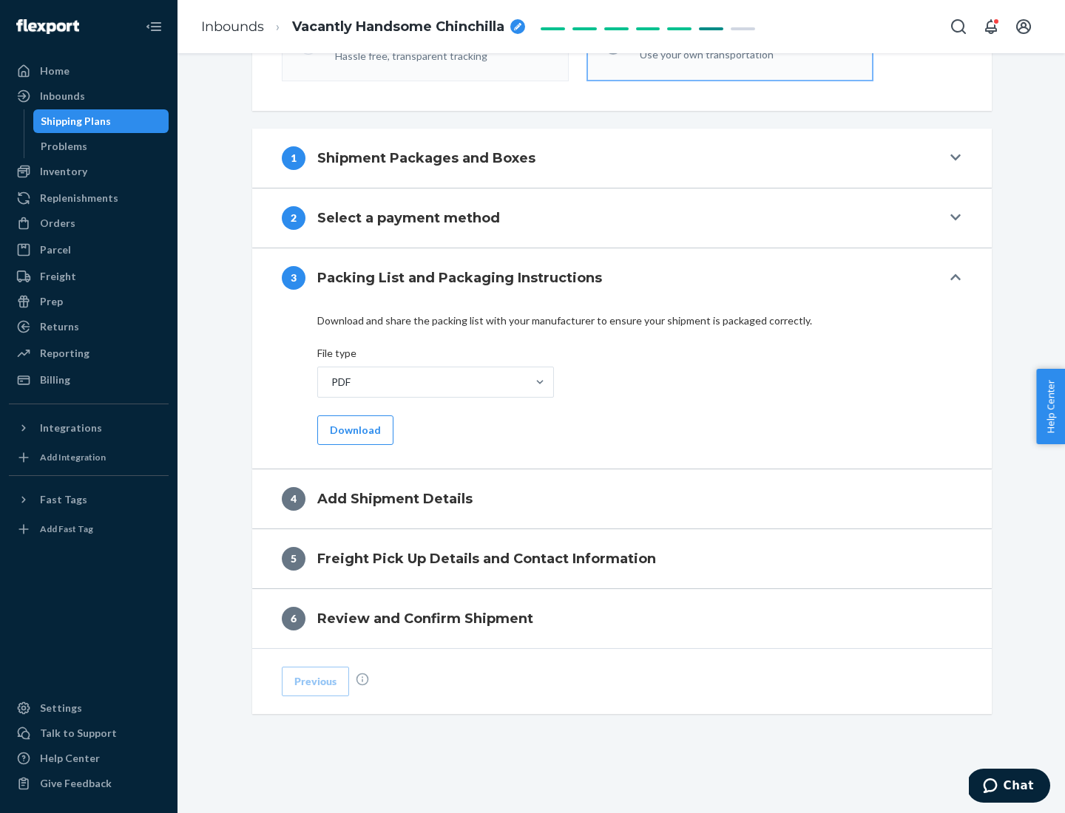
scroll to position [466, 0]
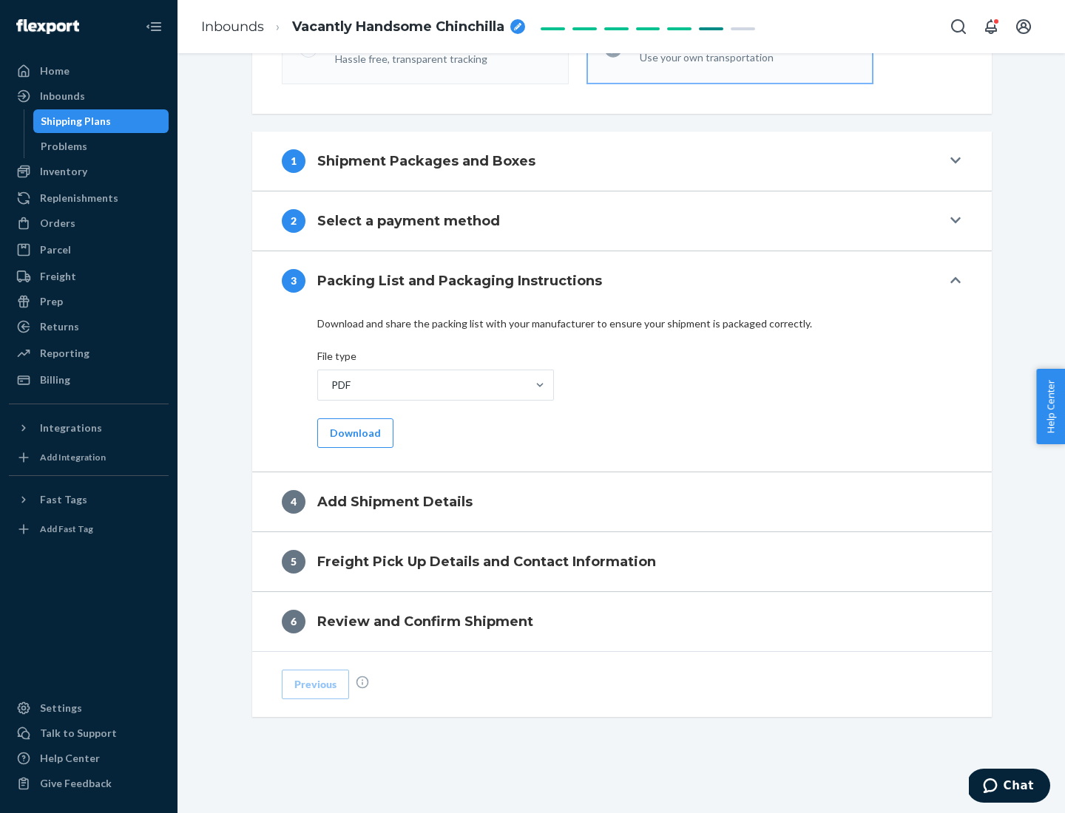
click at [353, 432] on button "Download" at bounding box center [355, 433] width 76 height 30
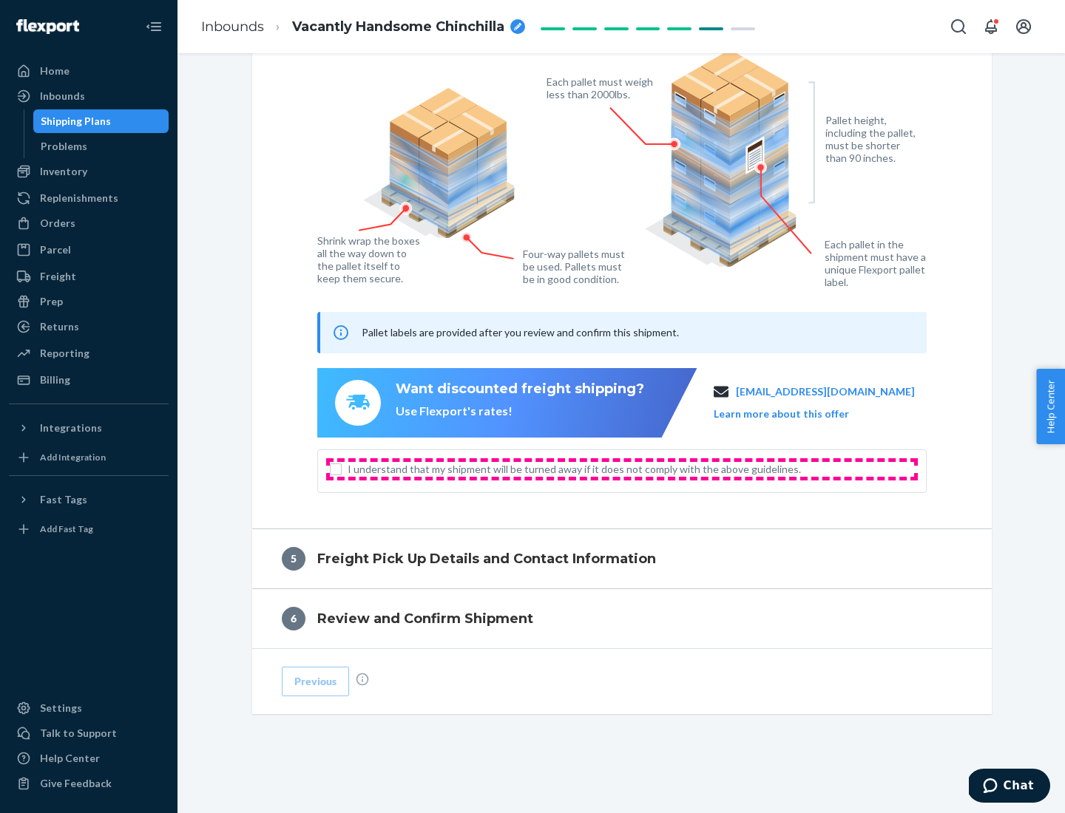
click at [622, 469] on span "I understand that my shipment will be turned away if it does not comply with th…" at bounding box center [630, 469] width 566 height 15
click at [342, 469] on input "I understand that my shipment will be turned away if it does not comply with th…" at bounding box center [336, 470] width 12 height 12
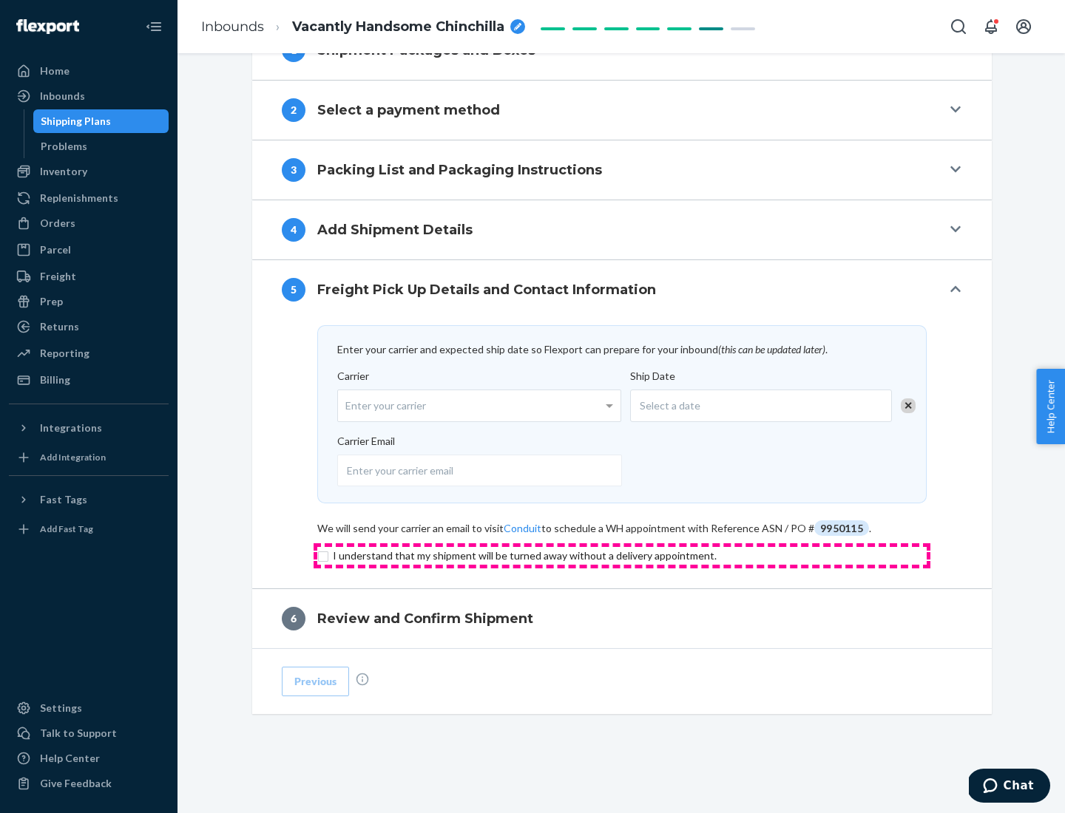
click at [622, 555] on input "checkbox" at bounding box center [621, 556] width 609 height 18
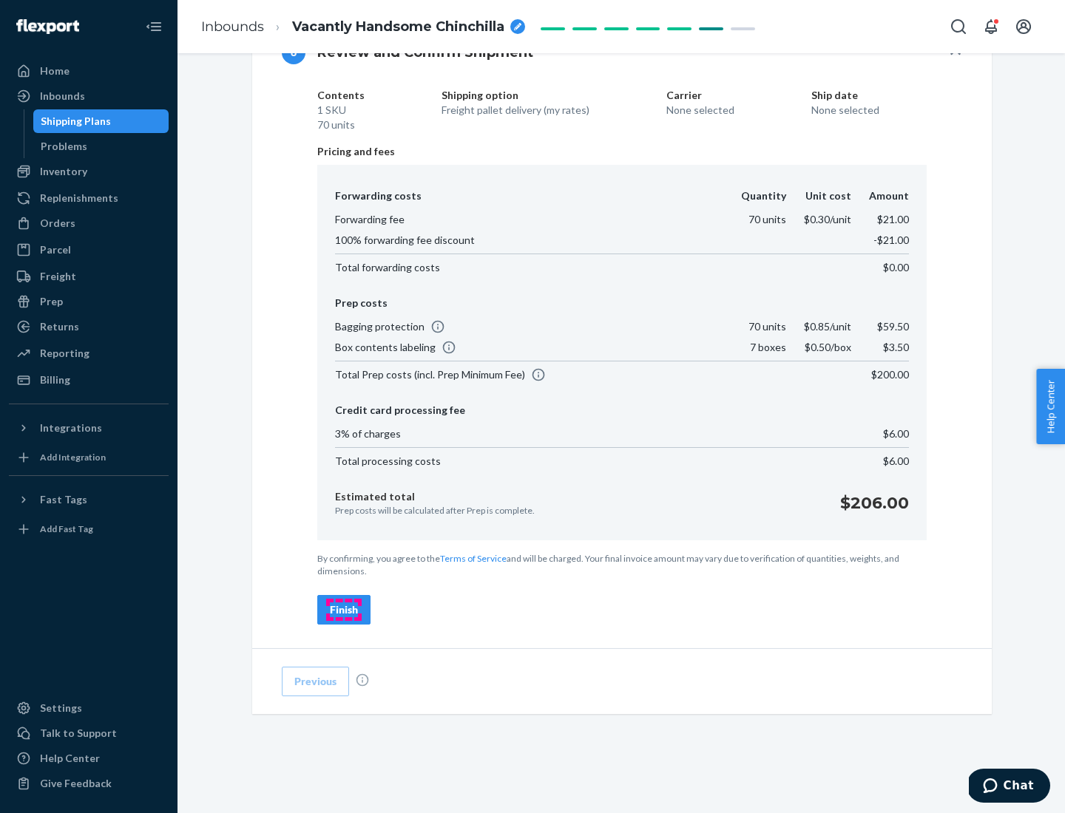
click at [344, 610] on div "Finish" at bounding box center [344, 609] width 28 height 15
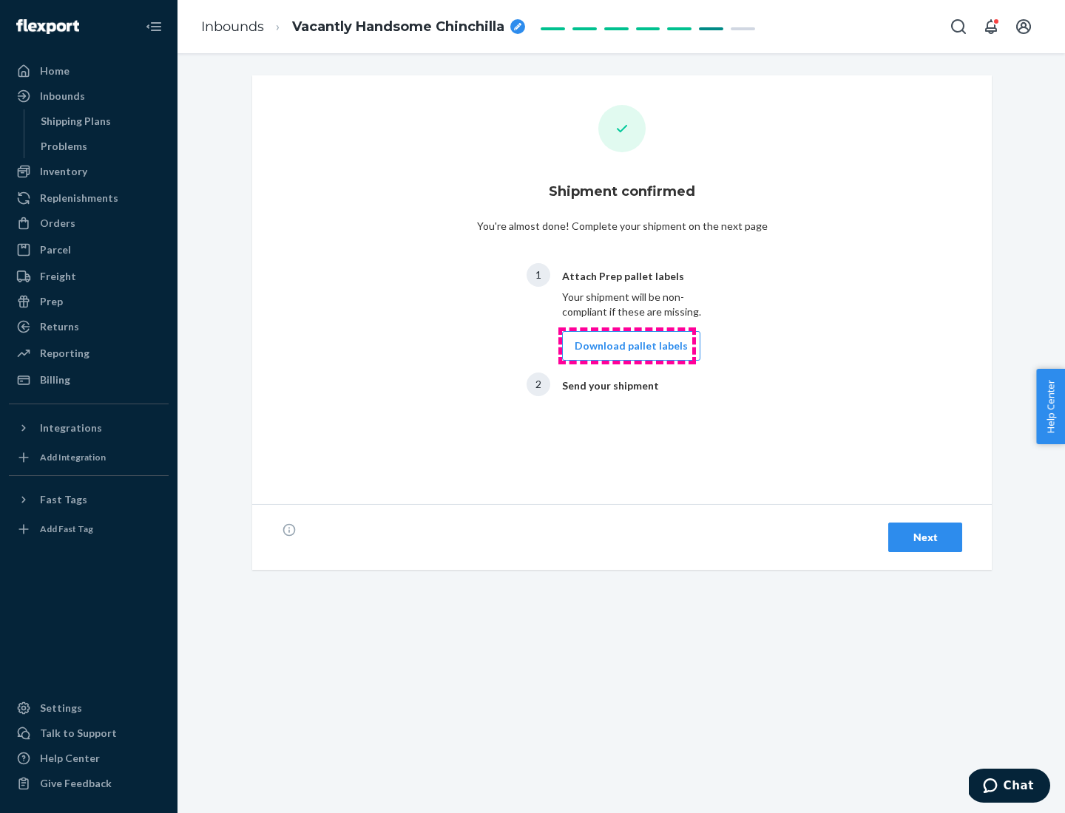
click at [627, 346] on button "Download pallet labels" at bounding box center [631, 346] width 138 height 30
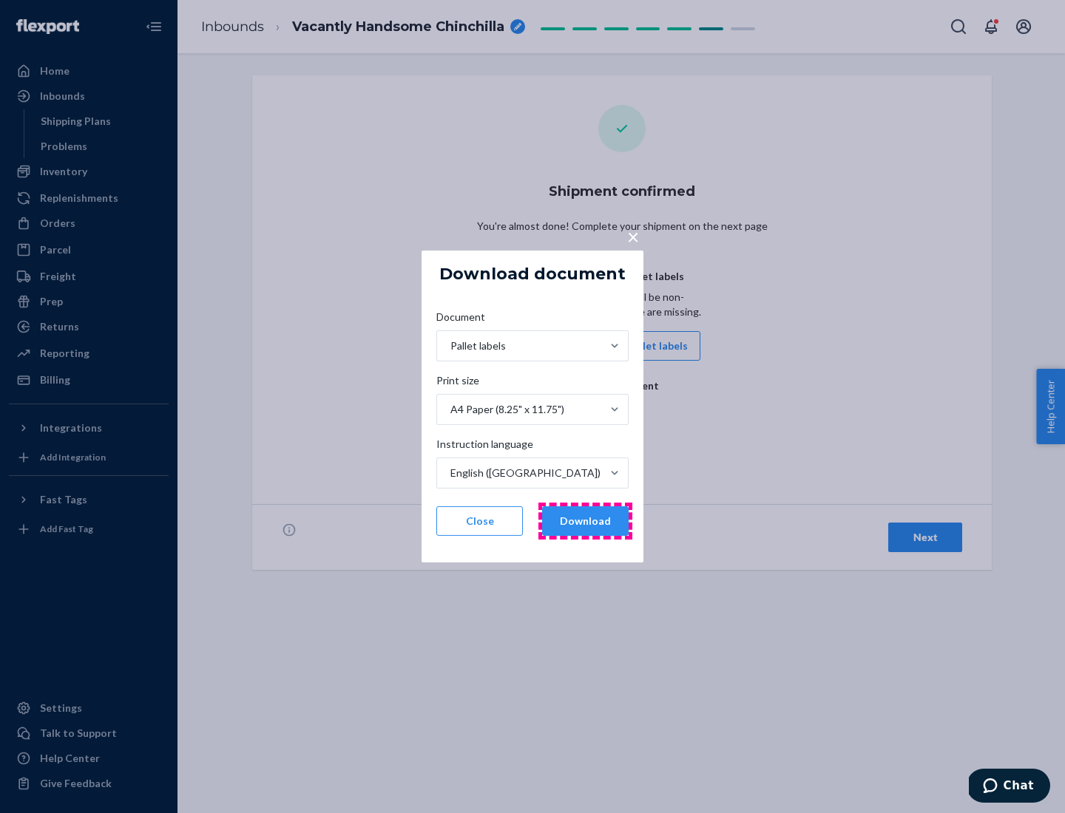
click at [585, 521] on button "Download" at bounding box center [585, 521] width 86 height 30
click at [632, 236] on span "×" at bounding box center [633, 236] width 12 height 25
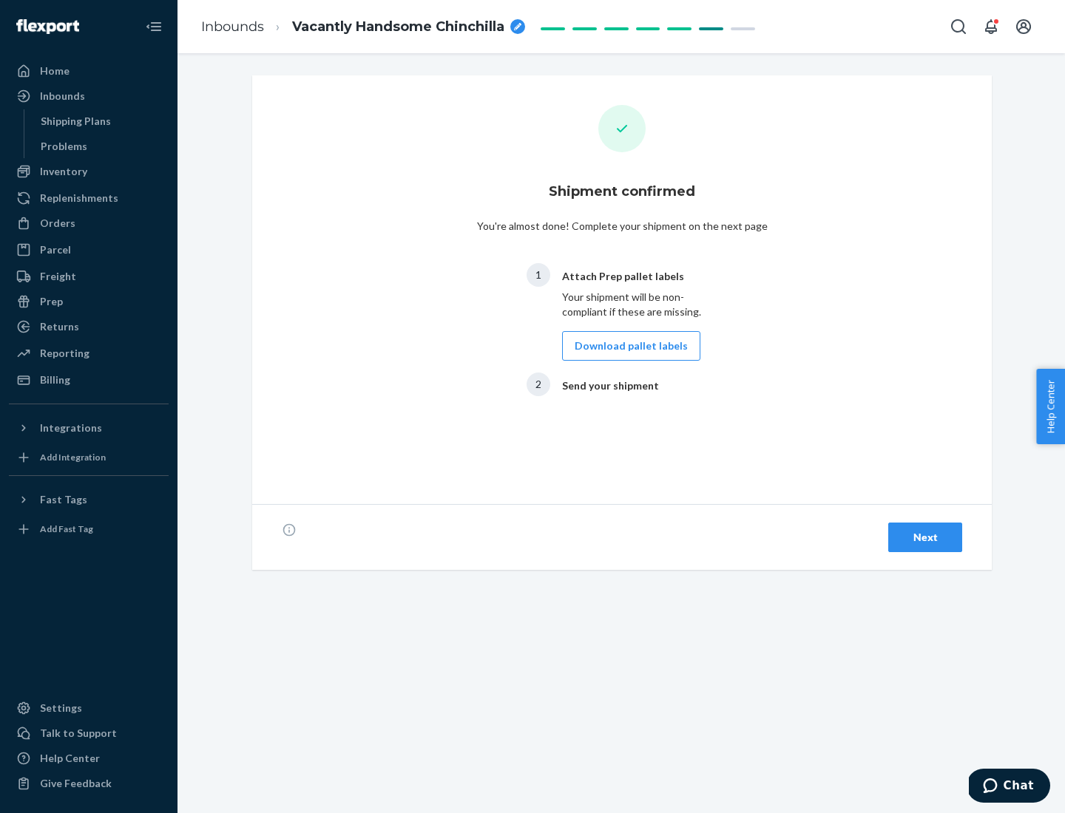
click at [925, 537] on div "Next" at bounding box center [924, 537] width 49 height 15
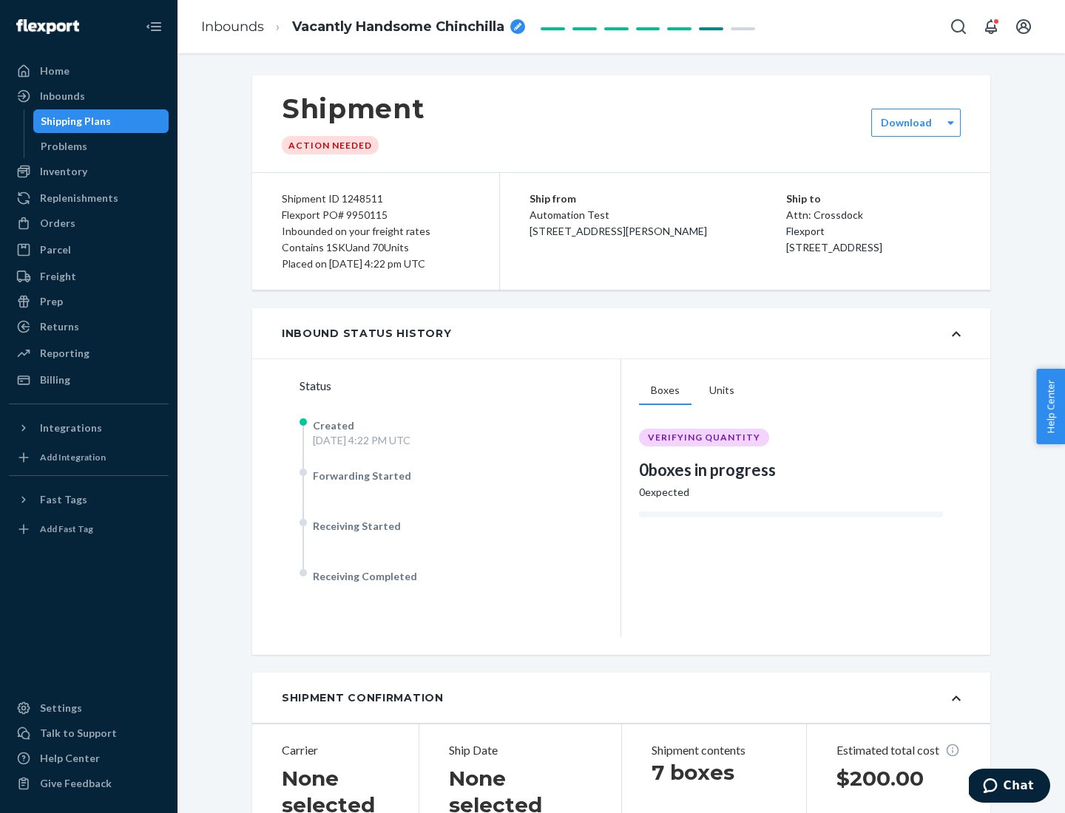
scroll to position [317, 0]
